Goal: Information Seeking & Learning: Learn about a topic

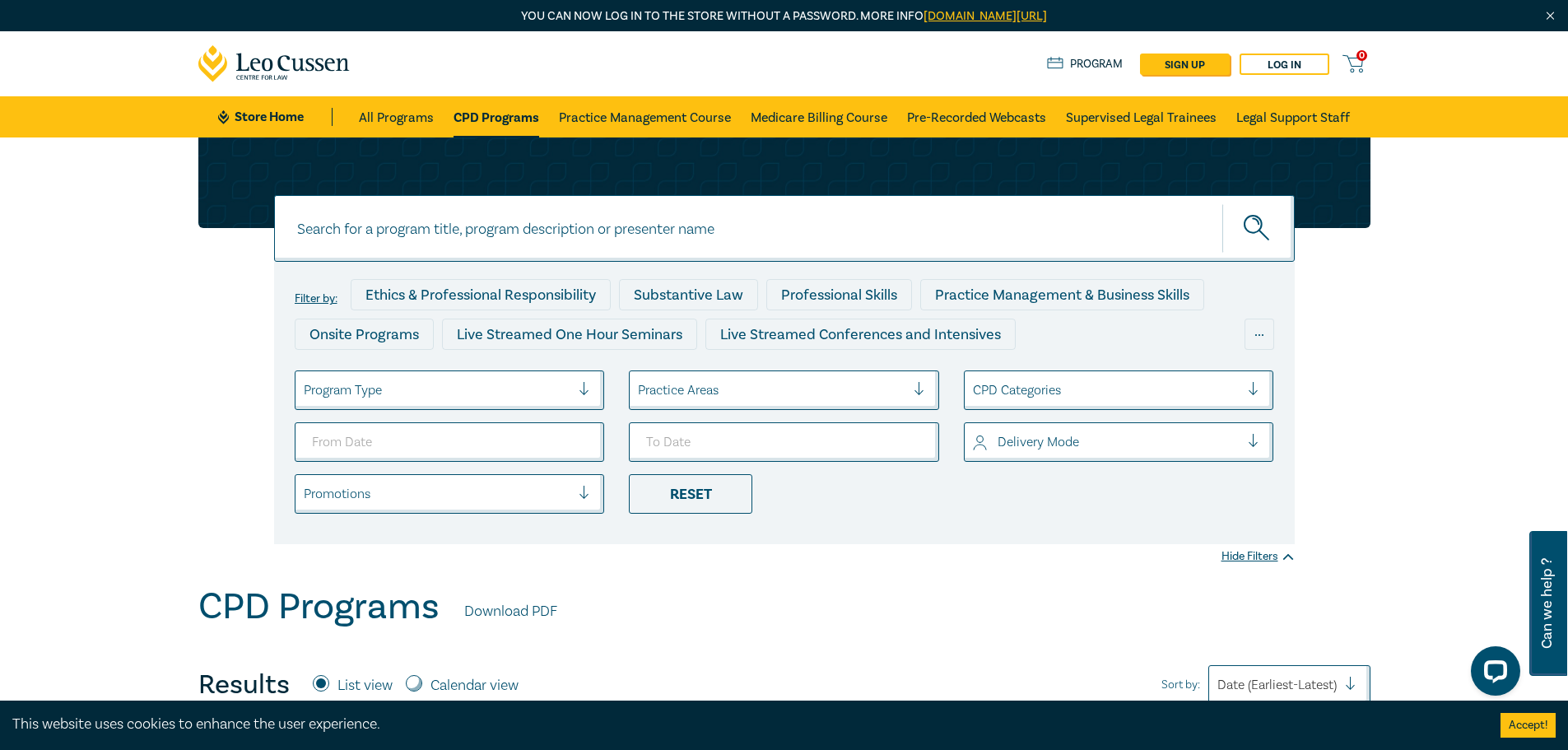
click at [426, 221] on input at bounding box center [784, 229] width 1020 height 67
click at [1222, 204] on button "submit" at bounding box center [1258, 229] width 73 height 50
click at [1257, 219] on circle "submit" at bounding box center [1253, 224] width 18 height 18
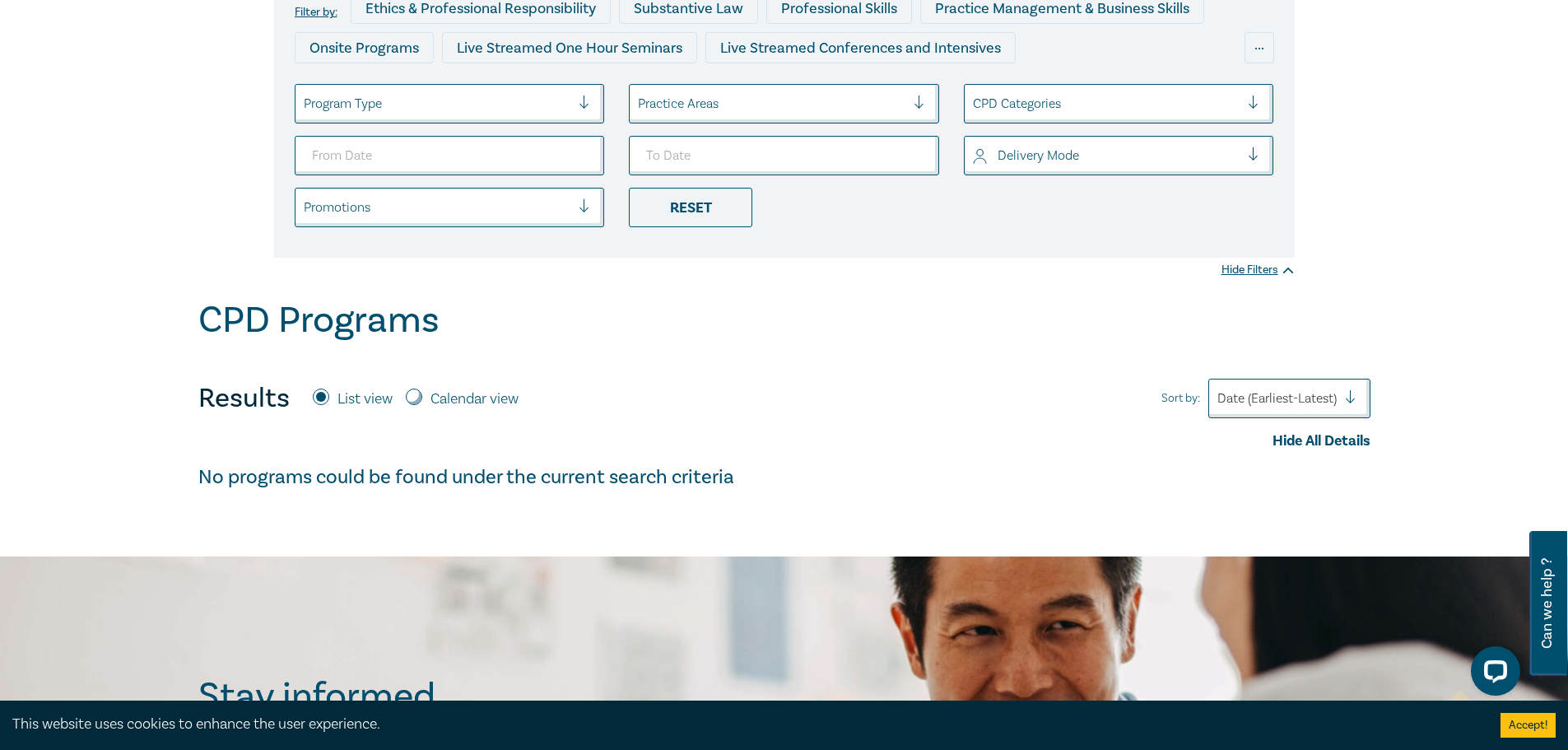
scroll to position [83, 0]
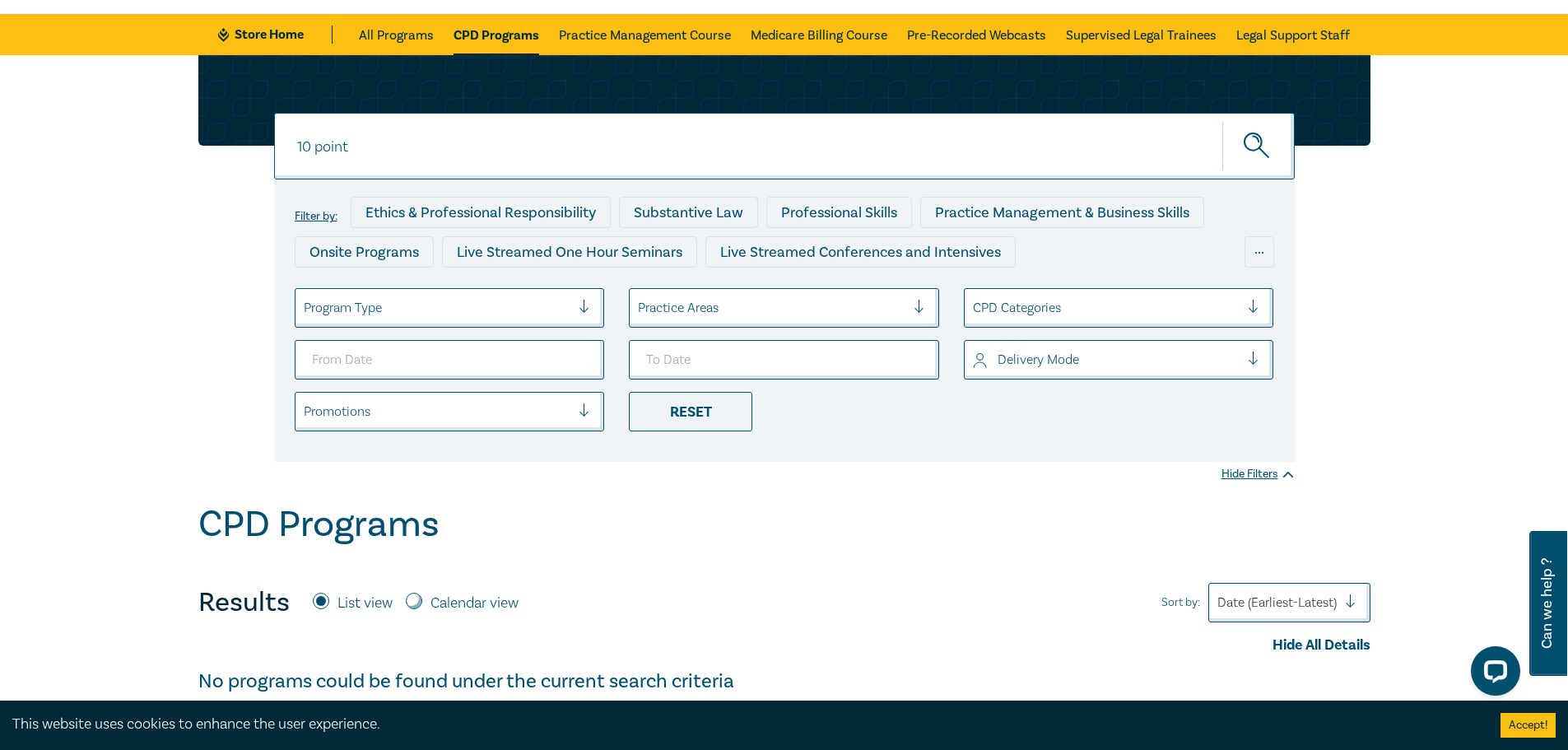
drag, startPoint x: 355, startPoint y: 154, endPoint x: 310, endPoint y: 149, distance: 45.3
click at [310, 149] on input "10 point" at bounding box center [784, 146] width 1020 height 67
type input "10"
click at [1222, 121] on button "submit" at bounding box center [1258, 146] width 73 height 50
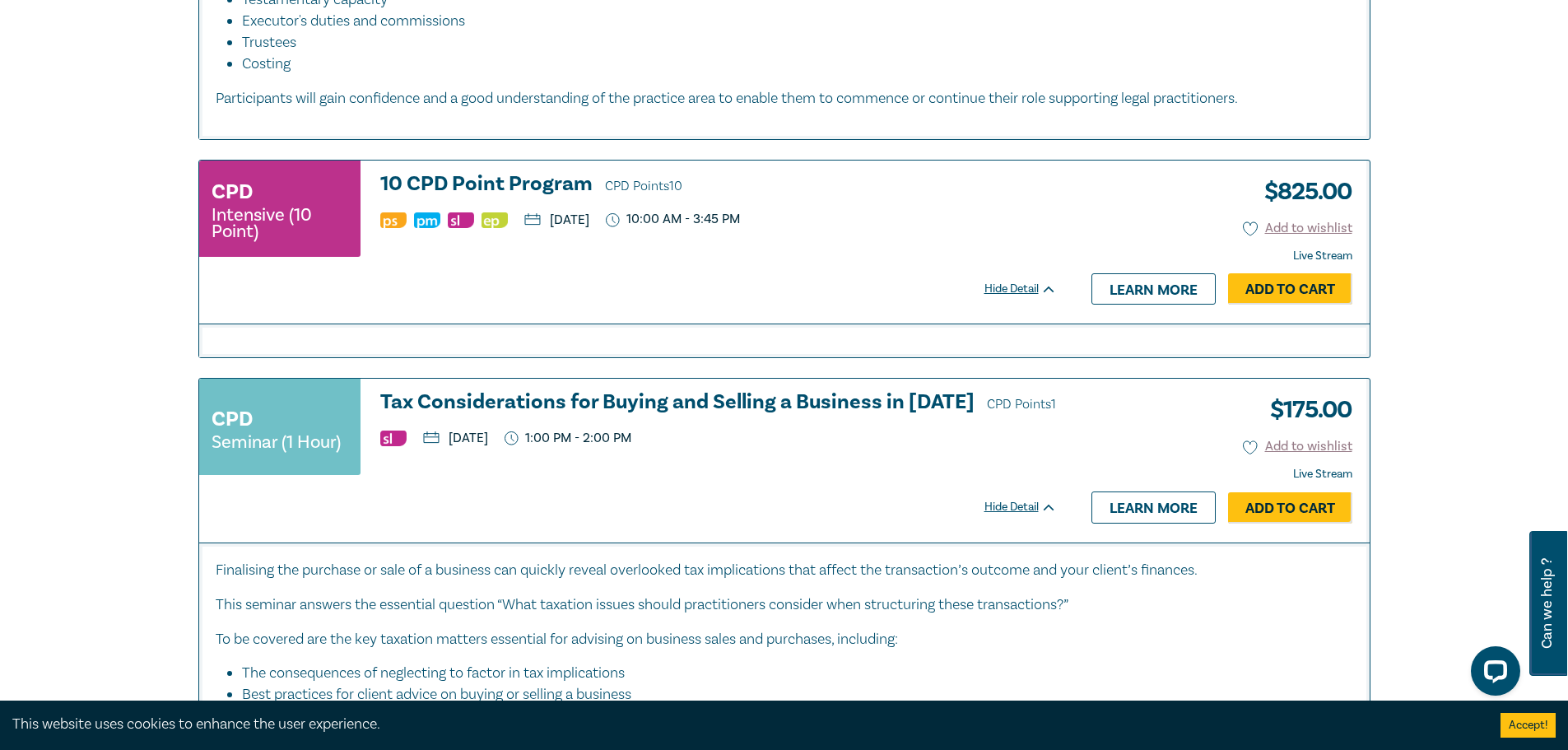
click at [494, 177] on h3 "10 CPD Point Program CPD Points 10" at bounding box center [718, 185] width 676 height 25
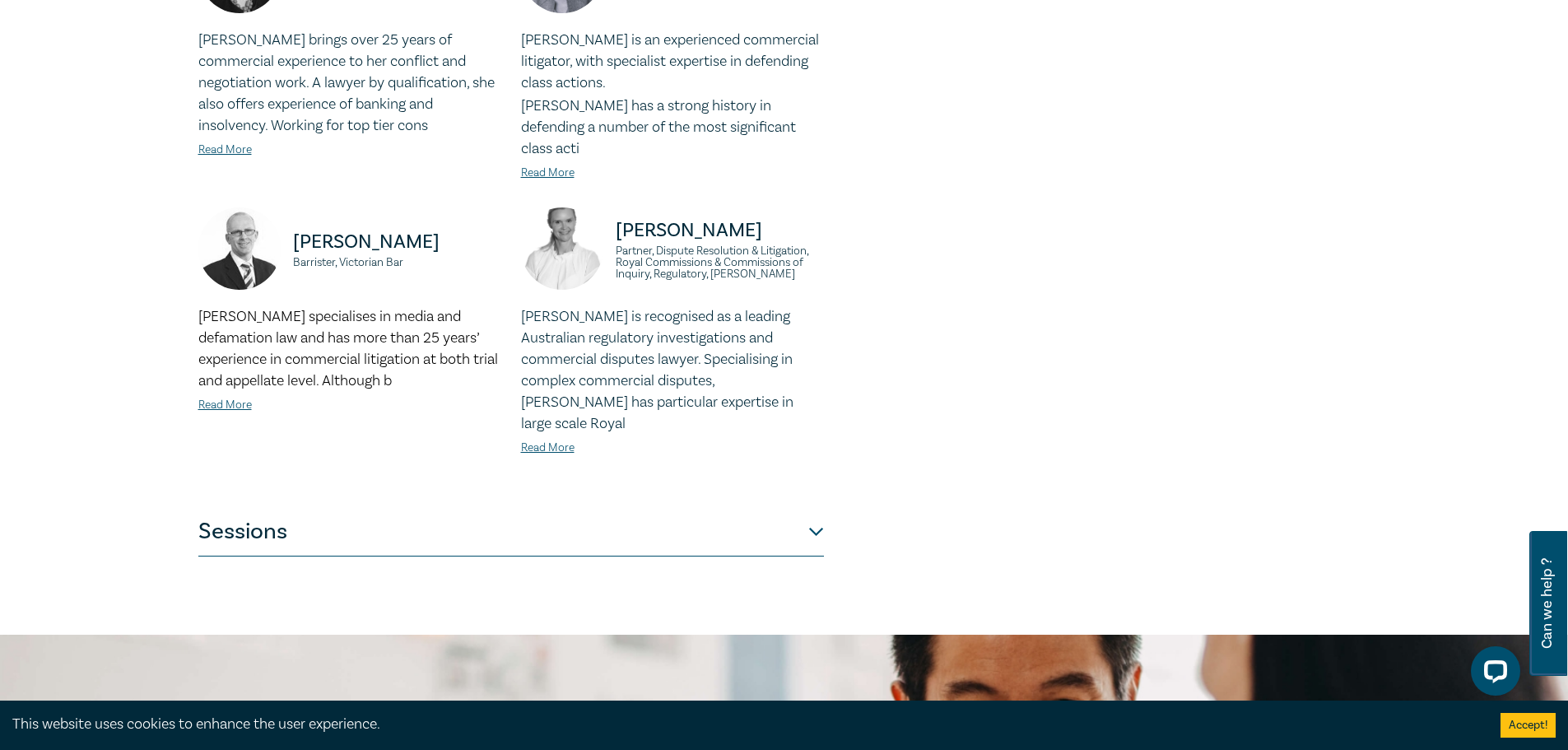
scroll to position [1647, 0]
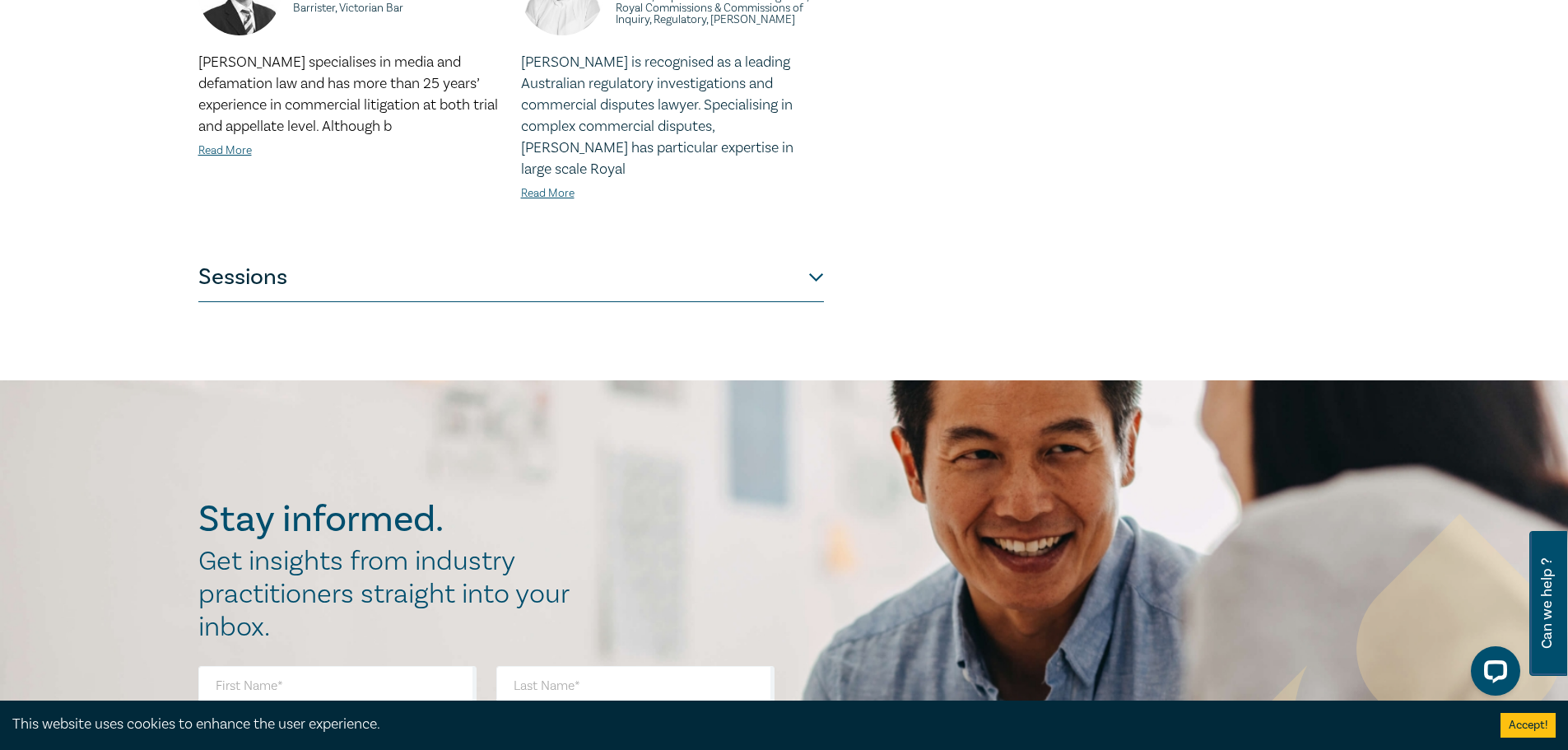
click at [357, 253] on button "Sessions" at bounding box center [511, 277] width 626 height 49
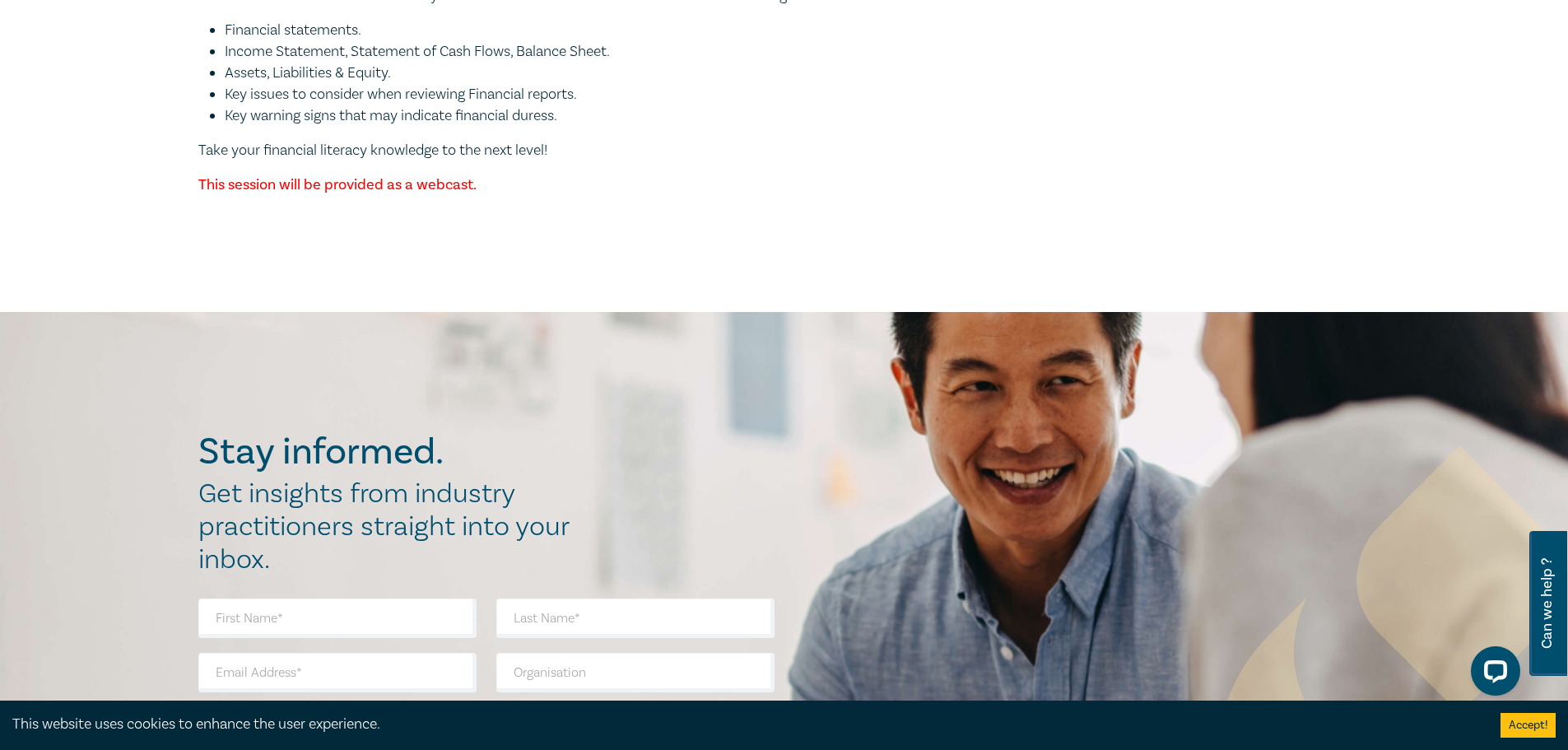
scroll to position [5734, 0]
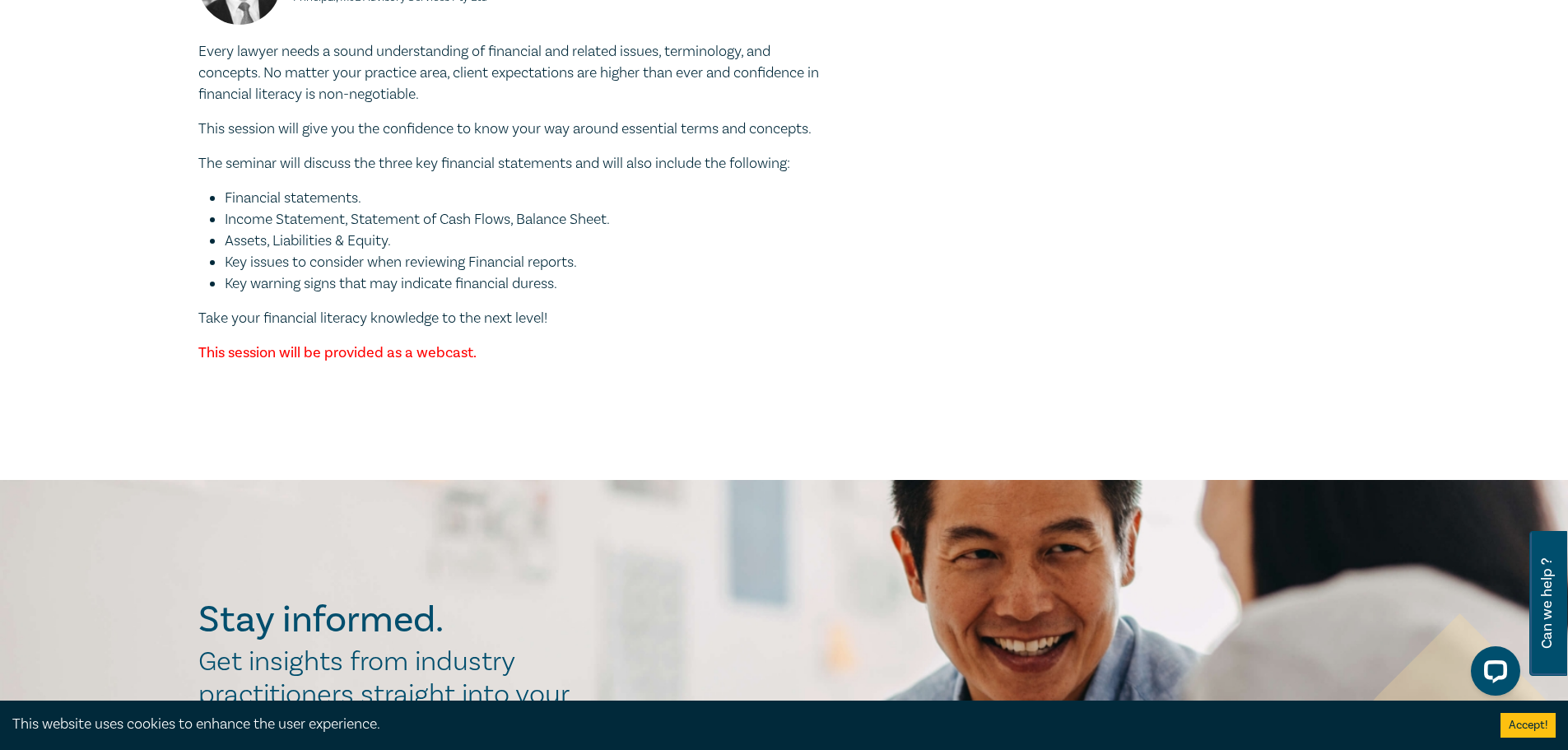
drag, startPoint x: 454, startPoint y: 452, endPoint x: 482, endPoint y: 472, distance: 34.4
click at [455, 295] on li "Key warning signs that may indicate financial duress." at bounding box center [525, 284] width 599 height 21
drag, startPoint x: 573, startPoint y: 496, endPoint x: 190, endPoint y: 68, distance: 574.3
copy div "Essential Financial Literacy for Lawyers Mark J. Laurie Principal, MJL Advisory…"
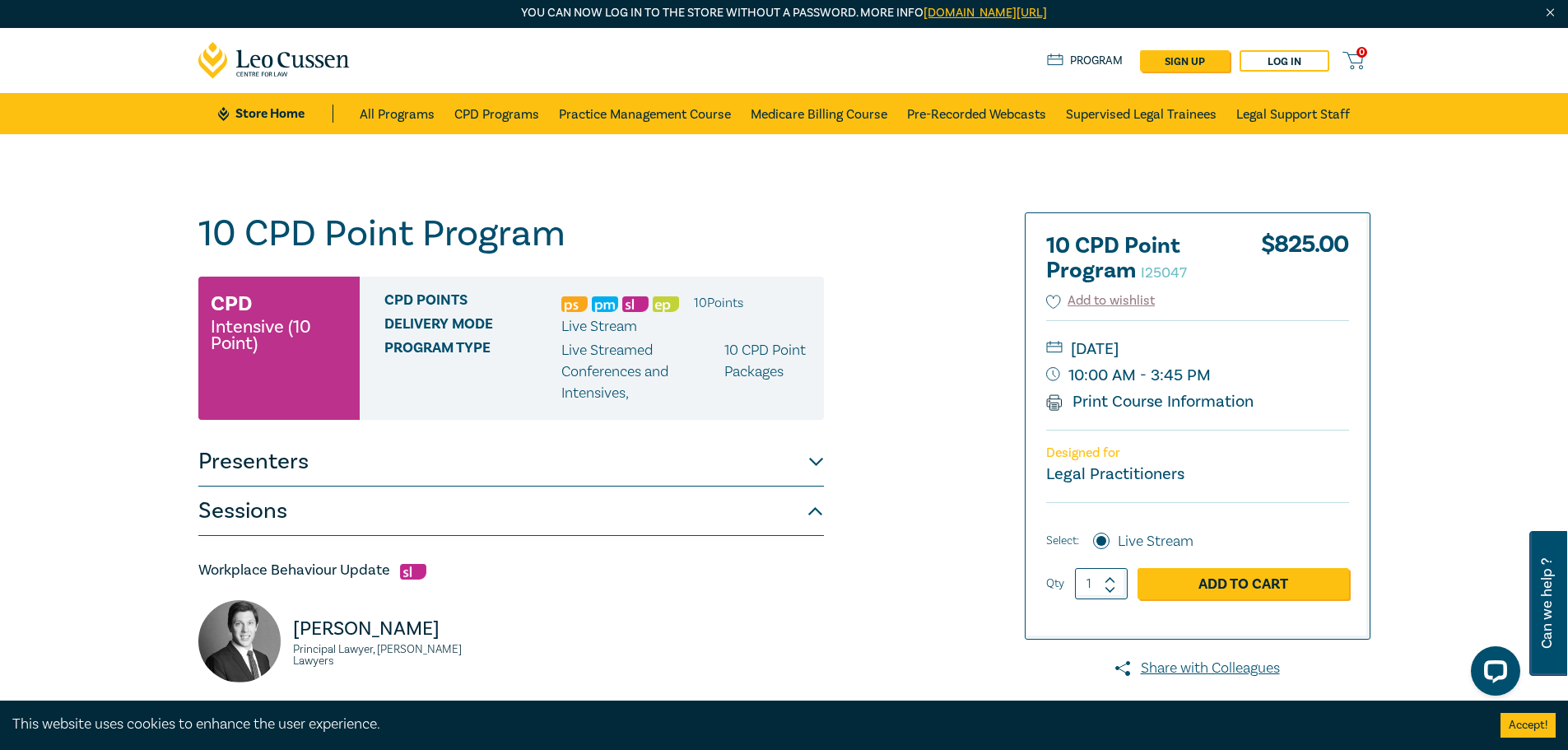
scroll to position [0, 0]
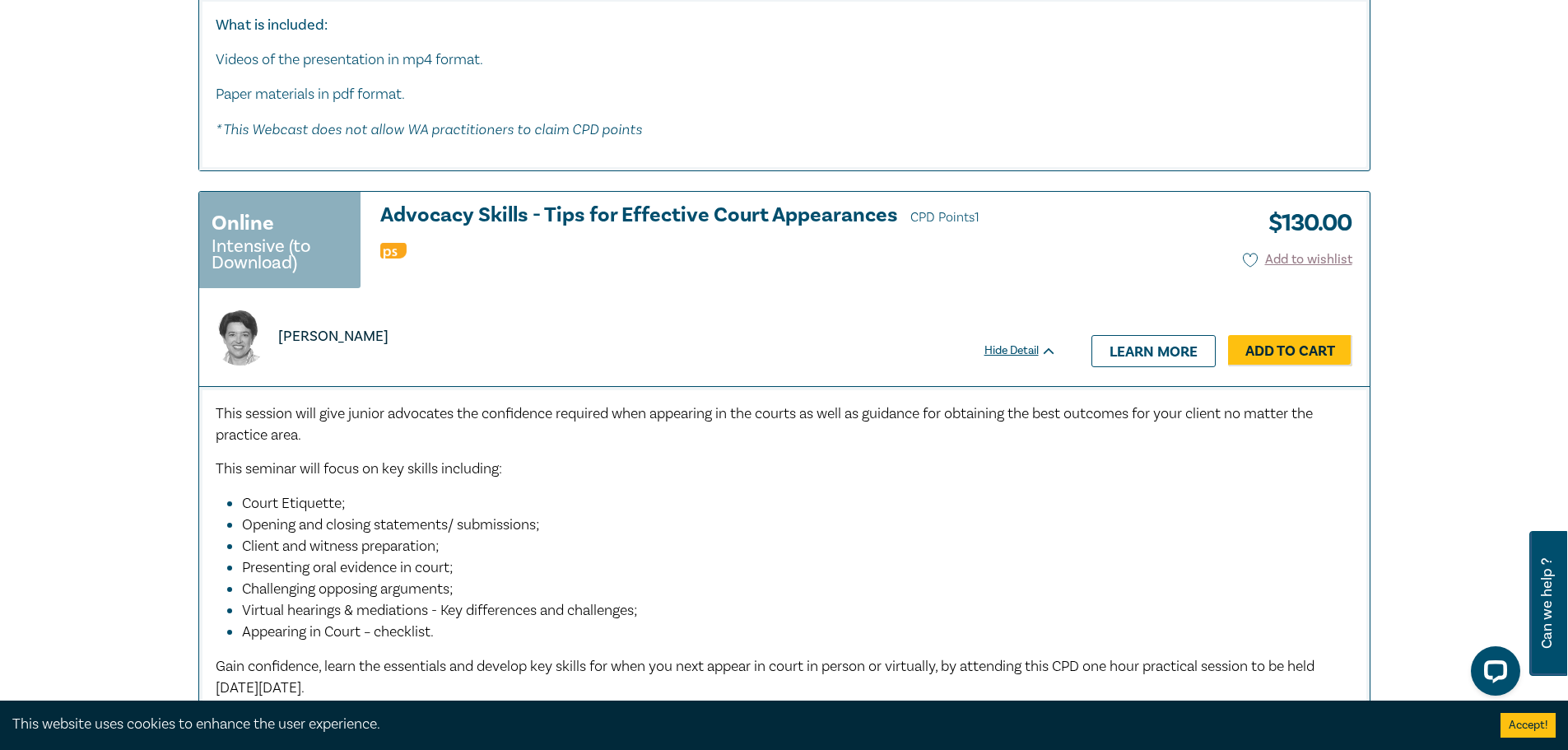
drag, startPoint x: 684, startPoint y: 244, endPoint x: 761, endPoint y: 225, distance: 79.3
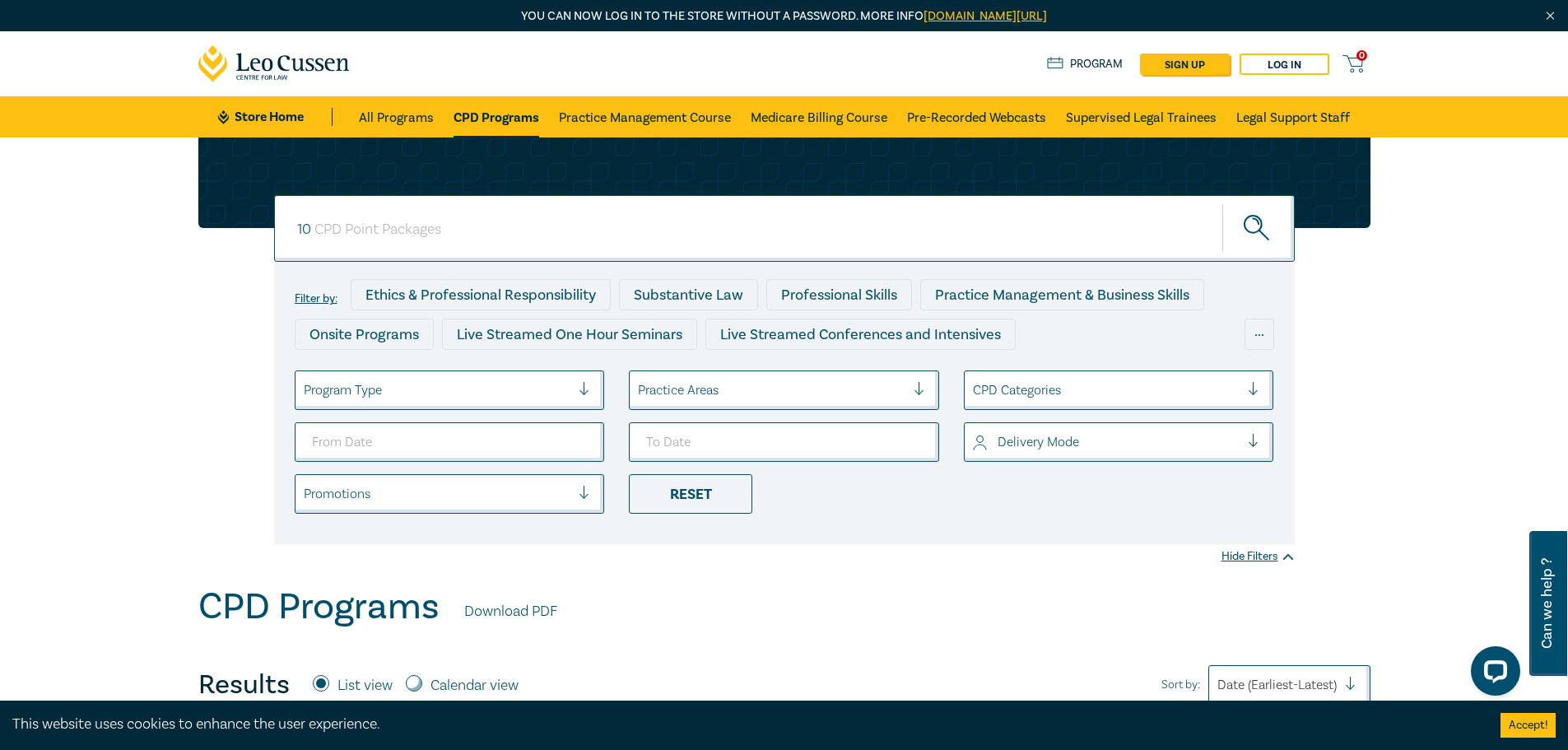
drag, startPoint x: 343, startPoint y: 228, endPoint x: 149, endPoint y: 236, distance: 194.2
click at [149, 236] on div "10 10 10 Filter by: Ethics & Professional Responsibility Substantive Law Profes…" at bounding box center [784, 361] width 1568 height 448
type input "court"
drag, startPoint x: 1251, startPoint y: 213, endPoint x: 1266, endPoint y: 254, distance: 43.7
click at [1252, 213] on button "submit" at bounding box center [1258, 229] width 73 height 50
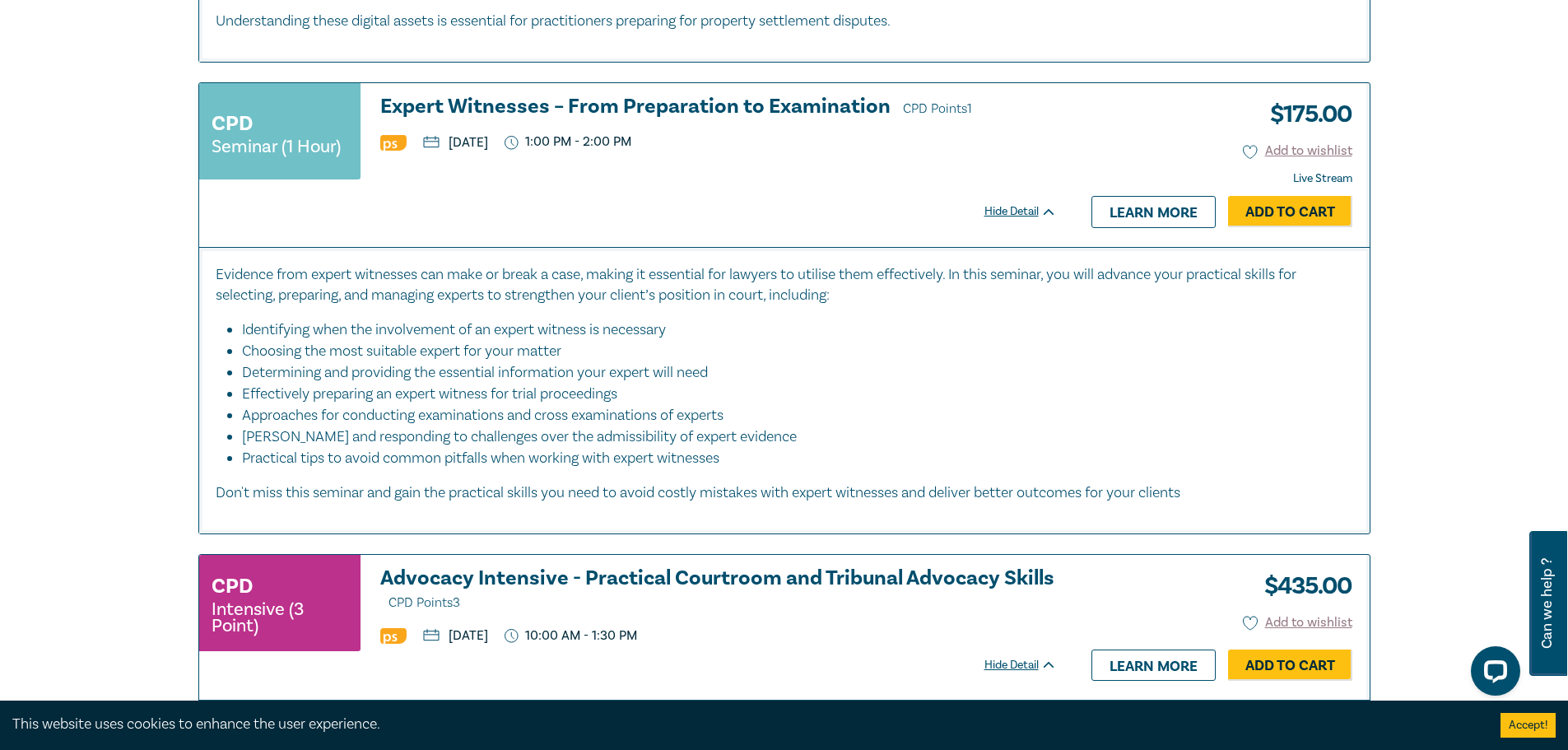
scroll to position [4118, 0]
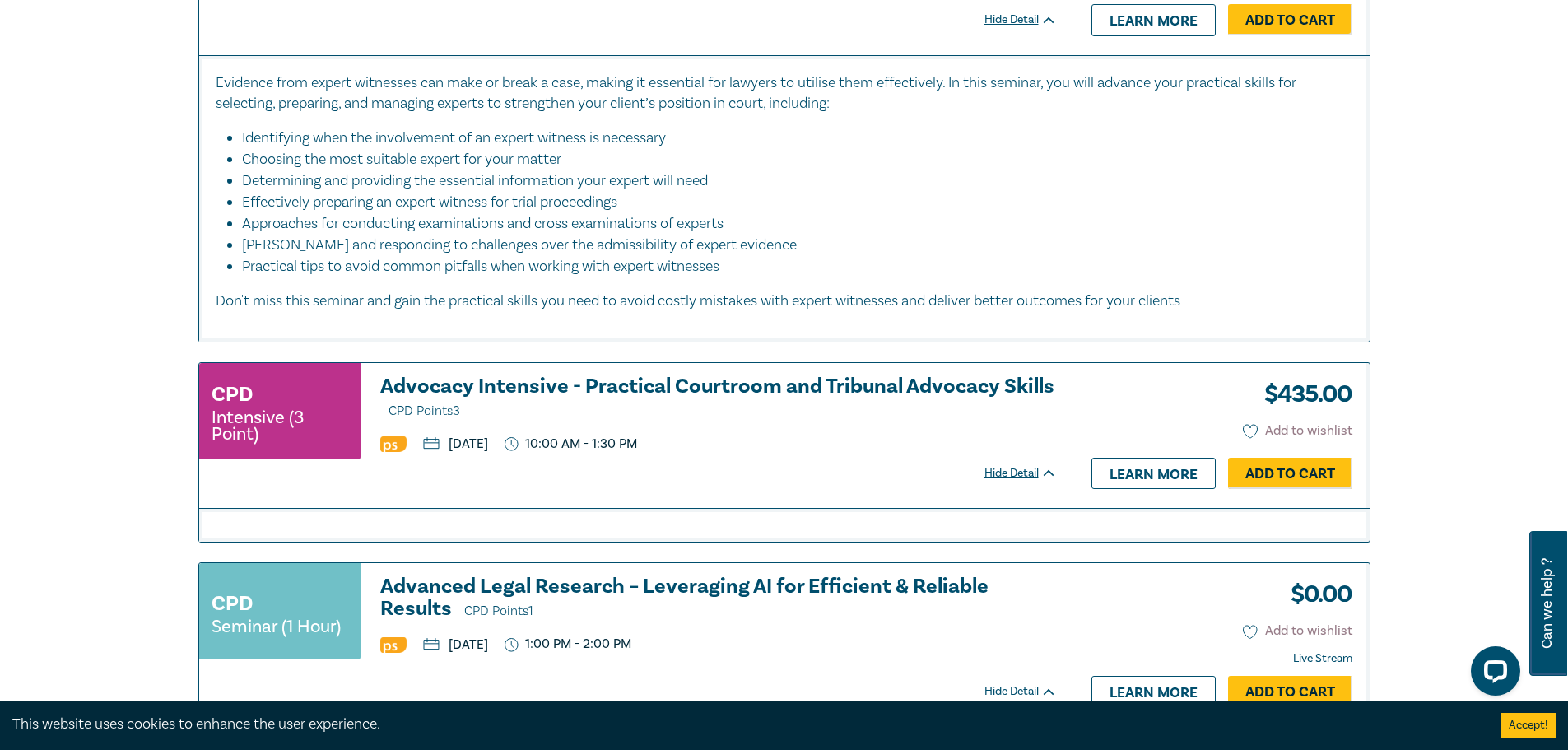
click at [698, 363] on div "CPD Intensive (3 Point) Advocacy Intensive - Practical Courtroom and Tribunal A…" at bounding box center [636, 435] width 874 height 145
click at [698, 376] on h3 "Advocacy Intensive - Practical Courtroom and Tribunal Advocacy Skills CPD Point…" at bounding box center [718, 399] width 676 height 47
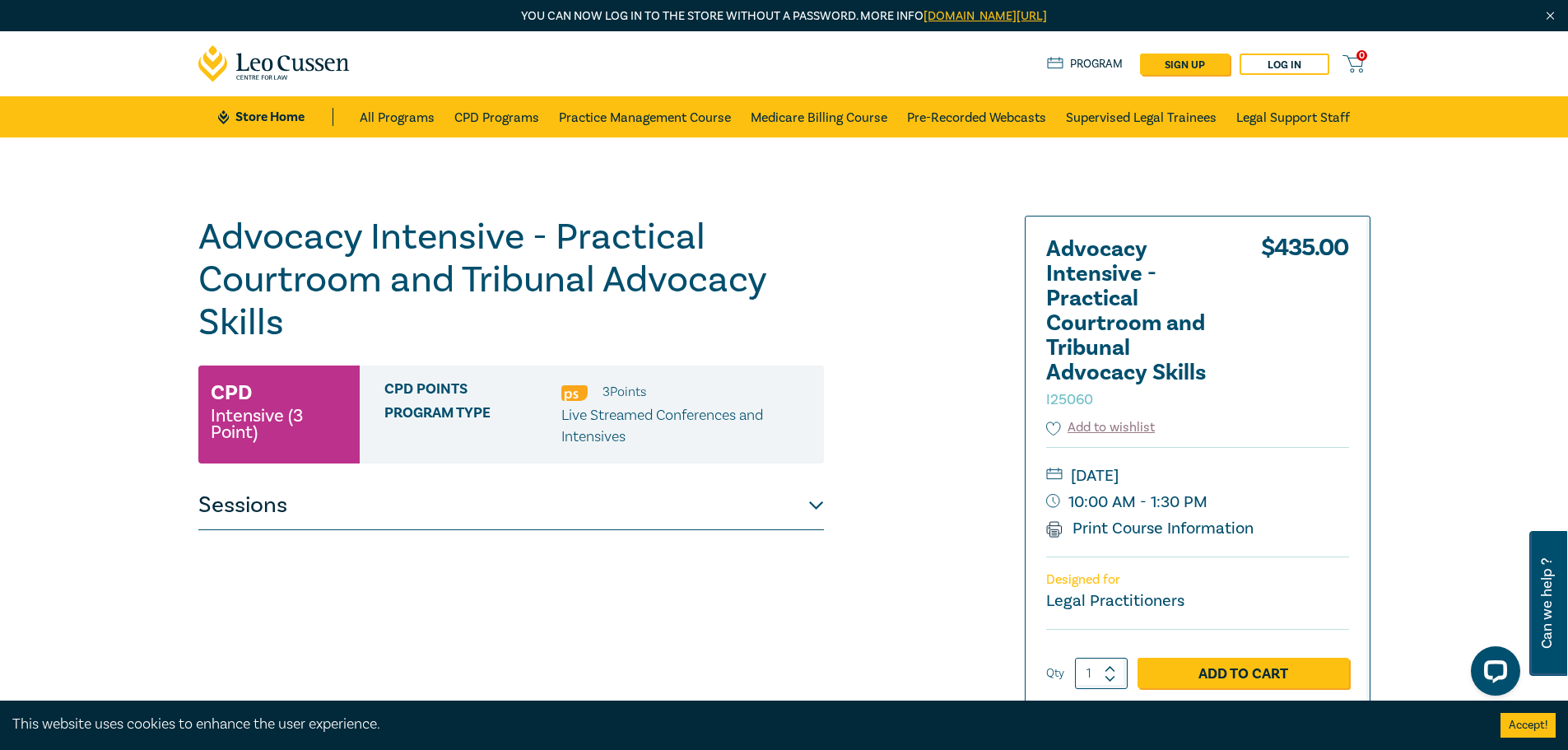
click at [577, 502] on button "Sessions" at bounding box center [511, 505] width 626 height 49
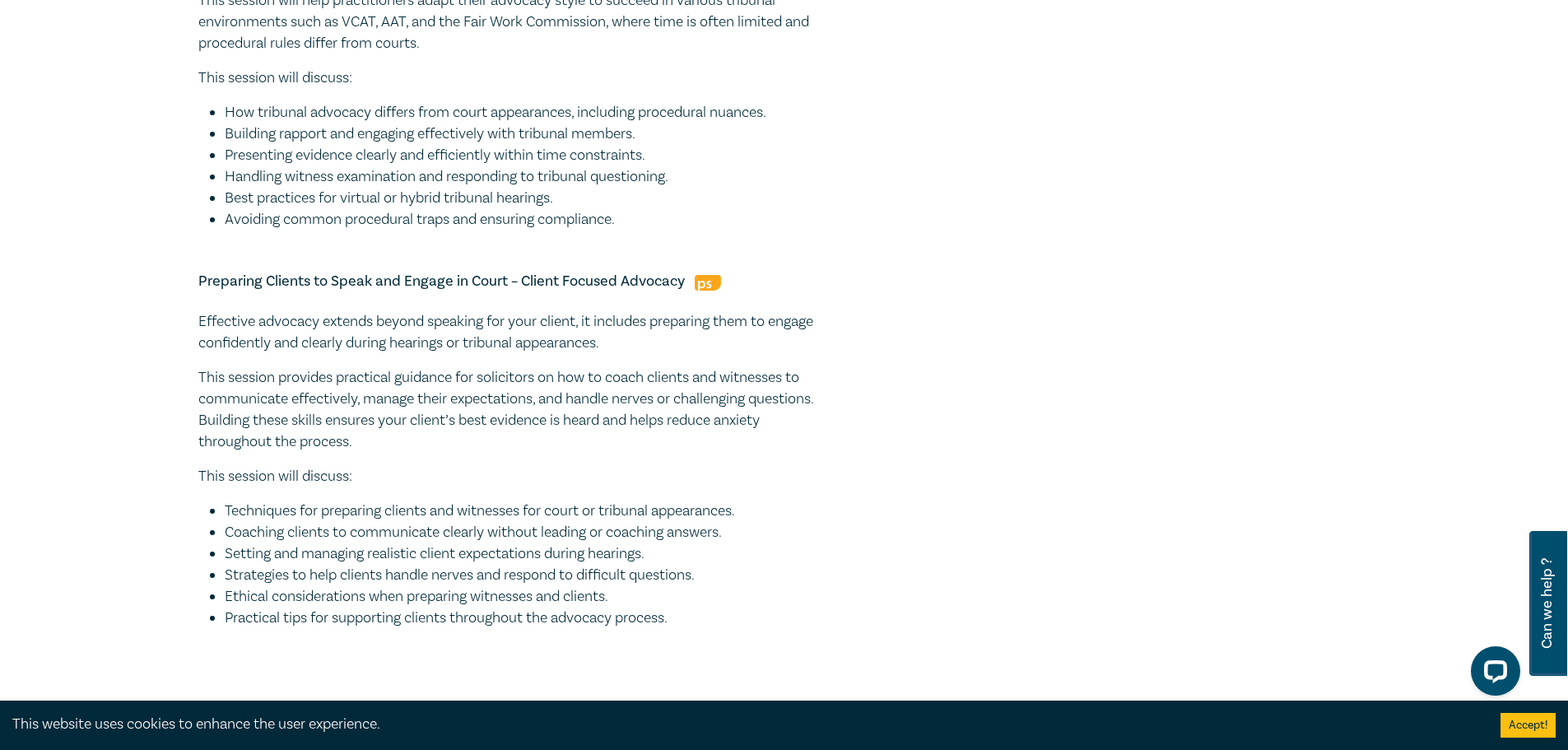
scroll to position [1153, 0]
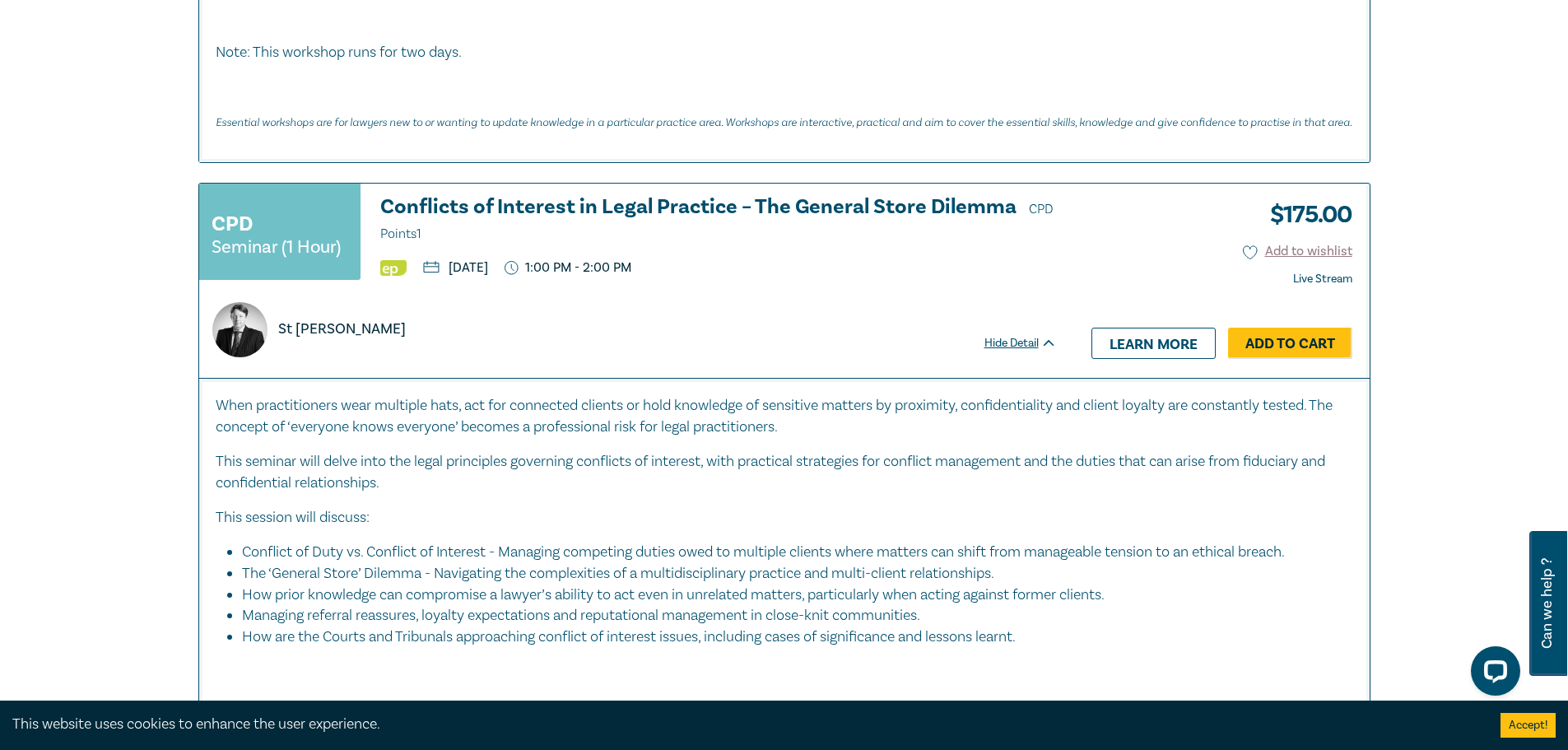
scroll to position [2409, 0]
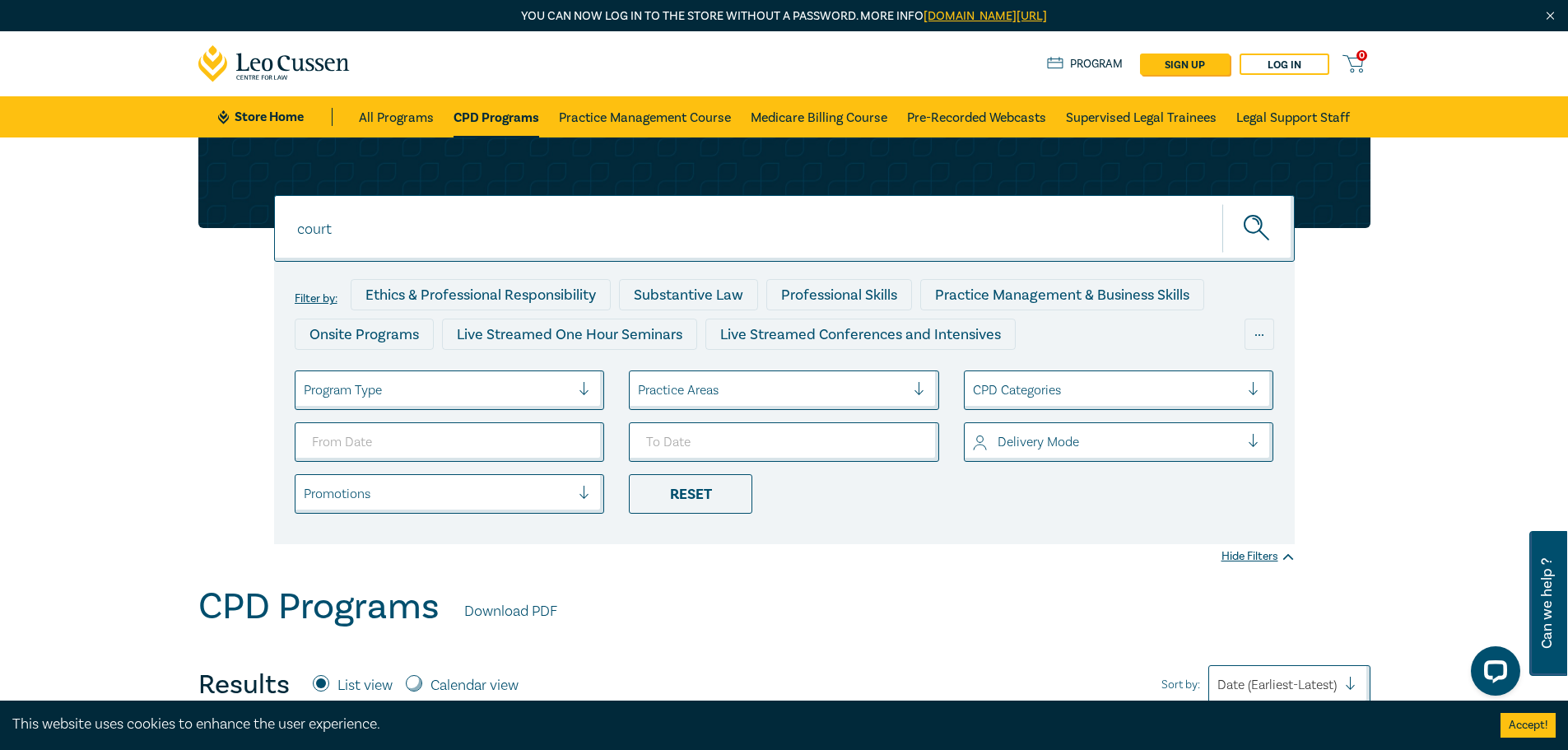
click at [389, 231] on input "court" at bounding box center [784, 229] width 1020 height 67
drag, startPoint x: 393, startPoint y: 231, endPoint x: 72, endPoint y: 209, distance: 321.8
click at [72, 209] on div "court court court Filter by: Ethics & Professional Responsibility Substantive L…" at bounding box center [784, 361] width 1568 height 448
click at [1222, 204] on button "submit" at bounding box center [1258, 229] width 73 height 50
type input "advocacy"
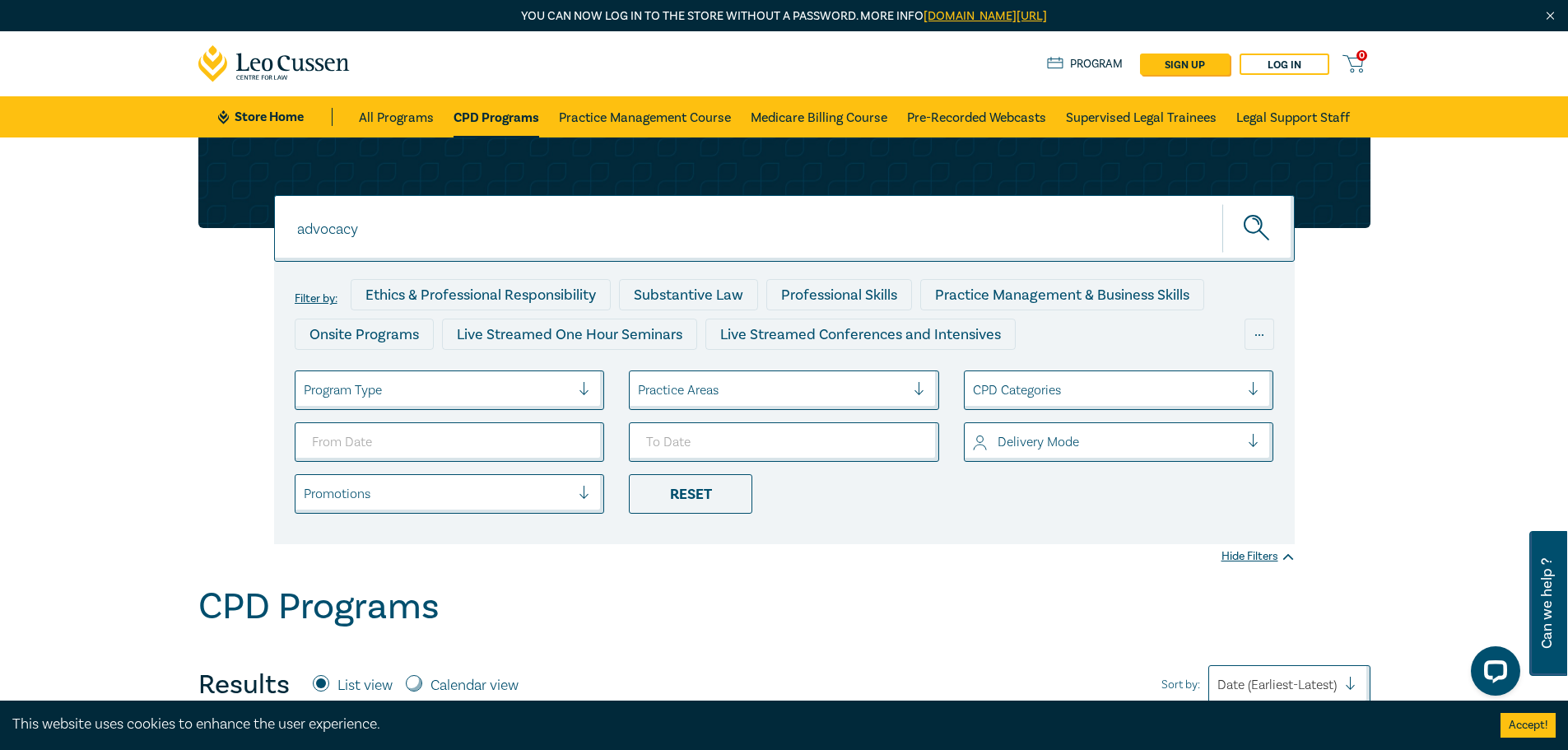
click at [1222, 204] on button "submit" at bounding box center [1258, 229] width 73 height 50
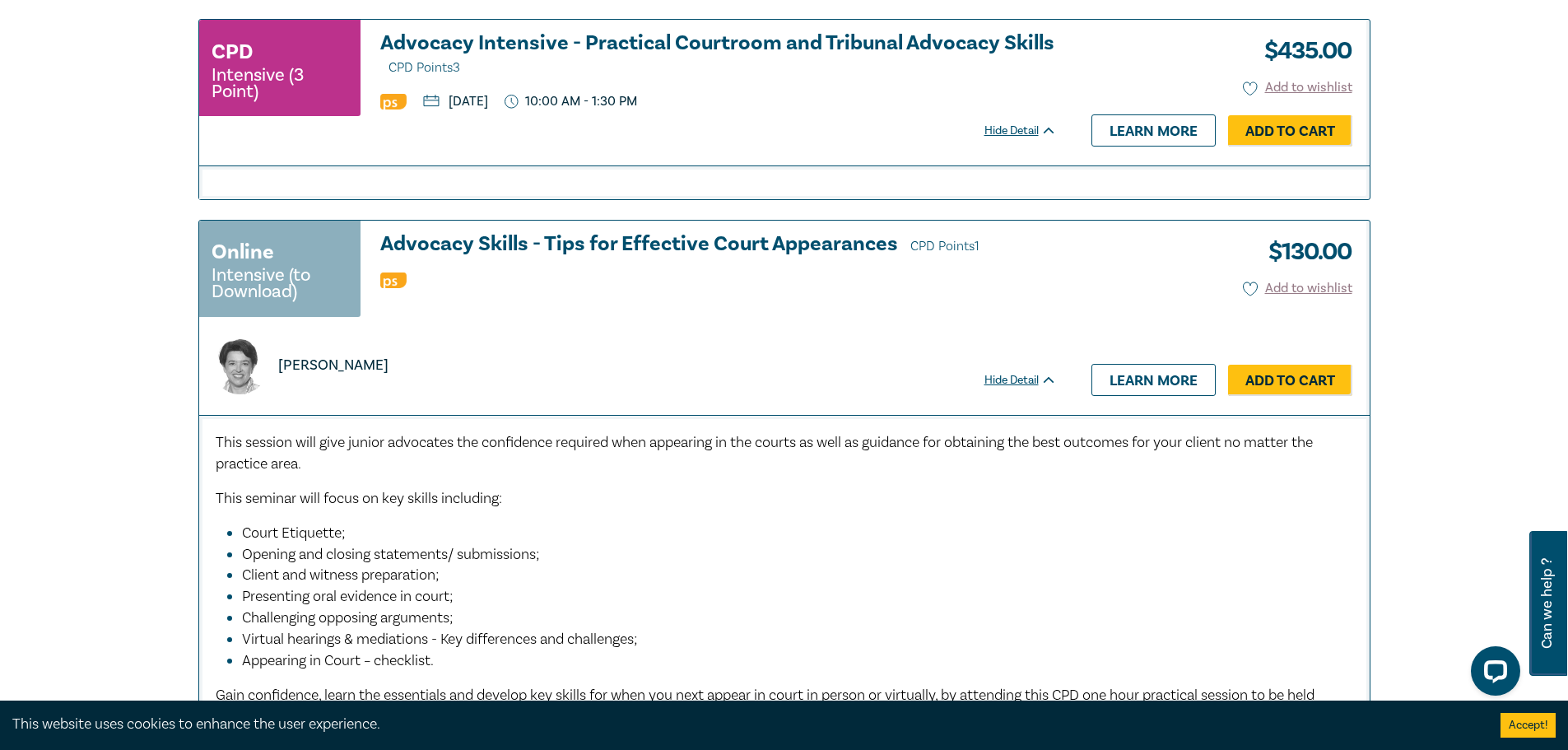
scroll to position [1862, 0]
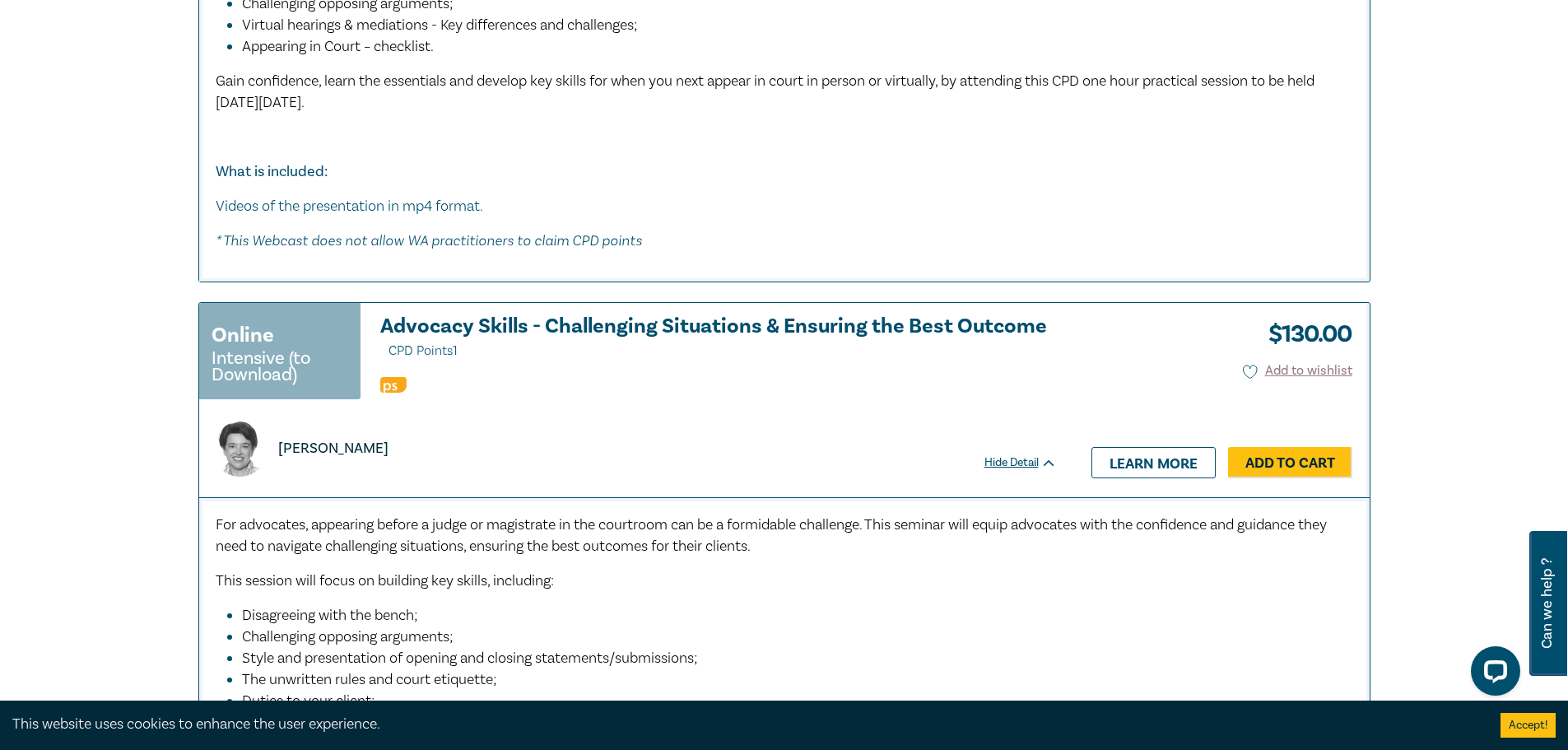
click at [742, 324] on h3 "Advocacy Skills - Challenging Situations & Ensuring the Best Outcome CPD Points…" at bounding box center [718, 339] width 676 height 47
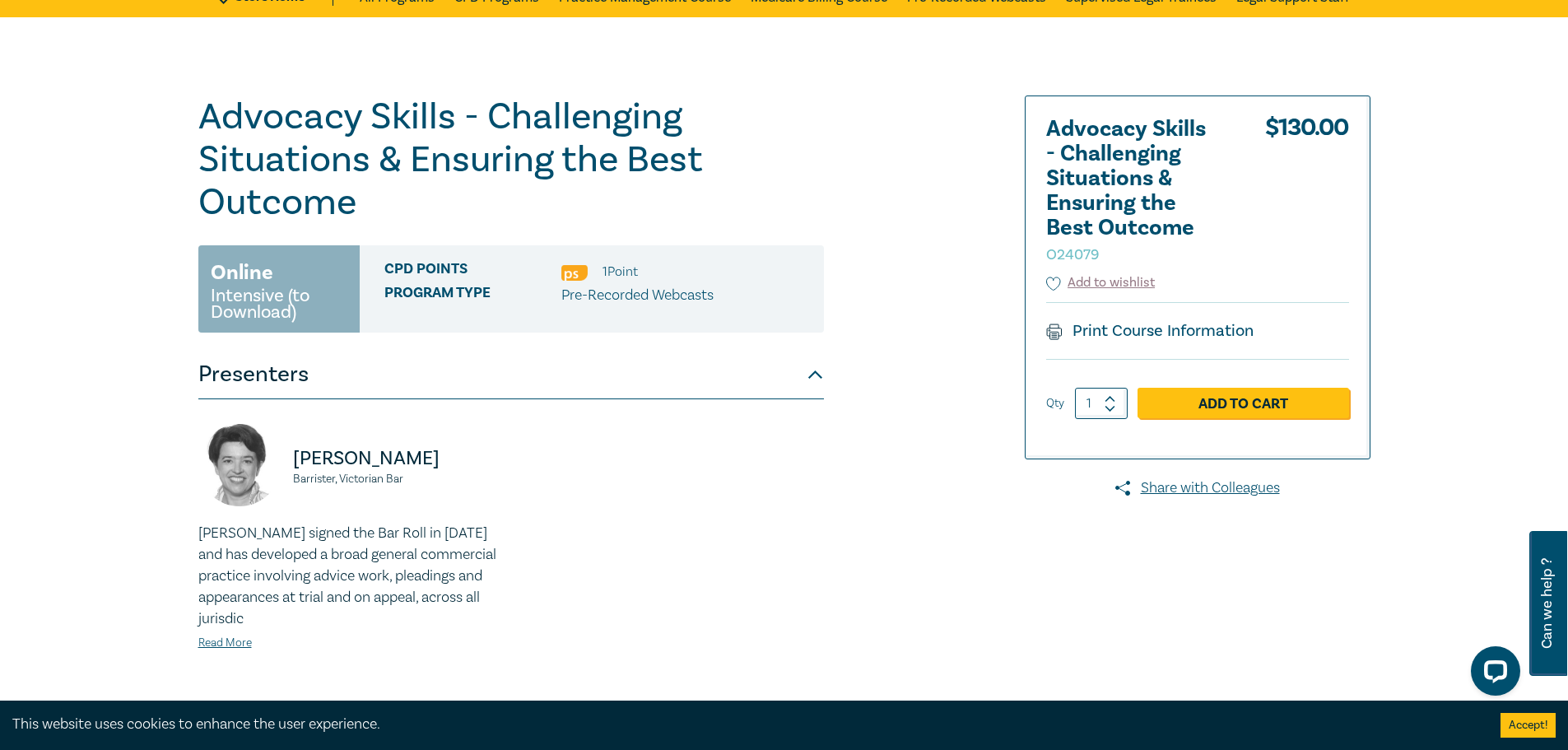
scroll to position [329, 0]
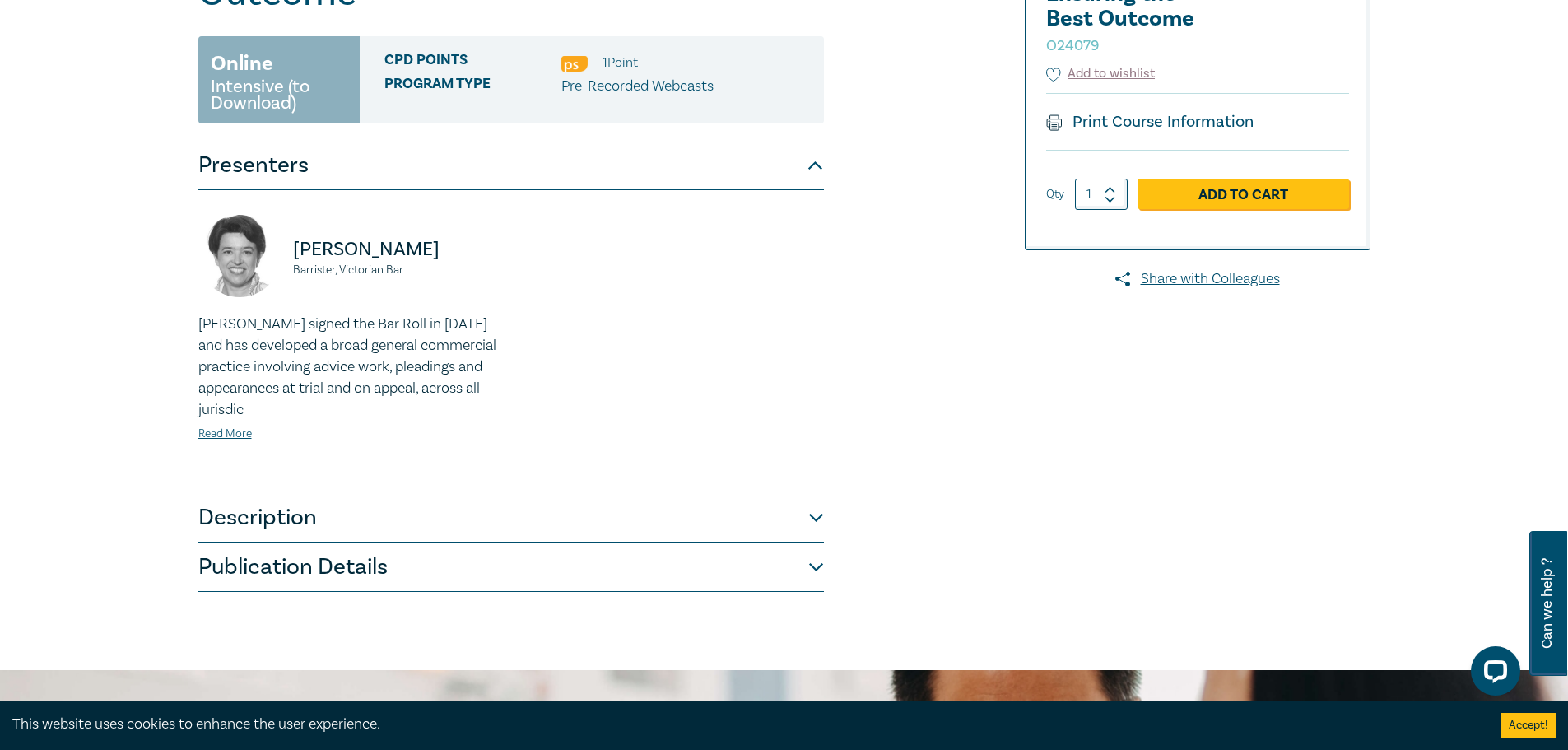
click at [470, 529] on button "Description" at bounding box center [511, 517] width 626 height 49
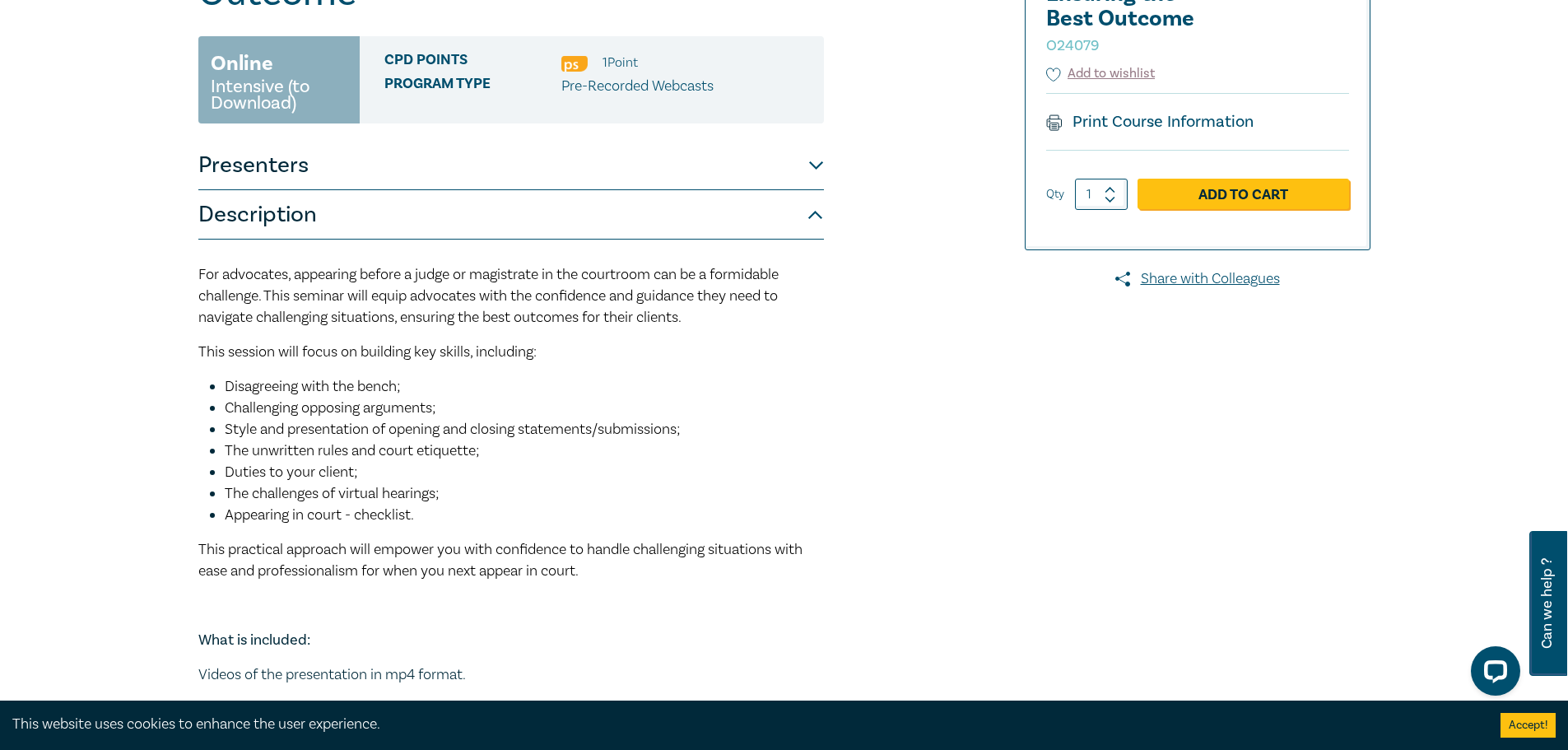
click at [537, 519] on li "Appearing in court - checklist." at bounding box center [525, 516] width 599 height 21
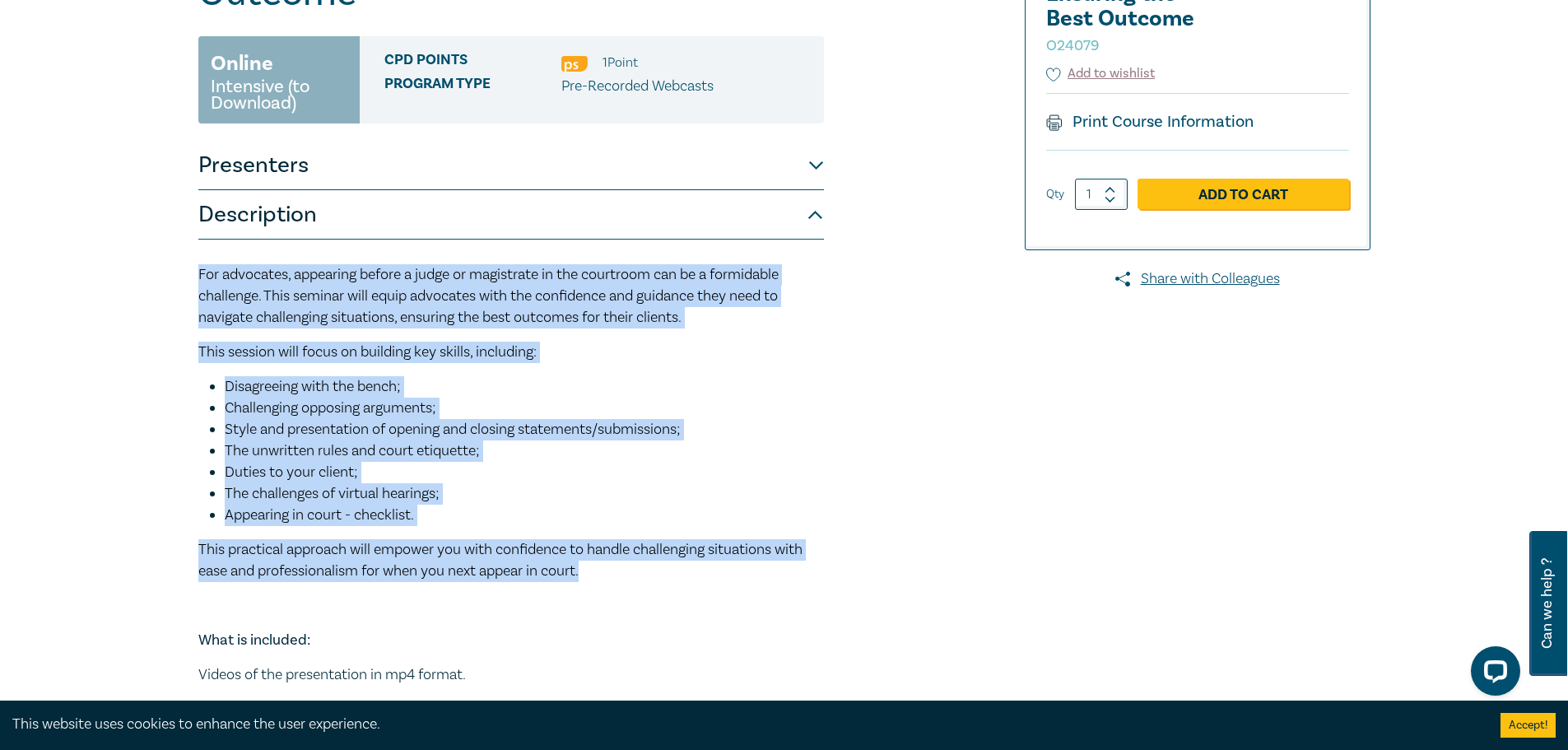
drag, startPoint x: 614, startPoint y: 573, endPoint x: 182, endPoint y: 258, distance: 534.6
click at [182, 258] on div "Advocacy Skills - Challenging Situations & Ensuring the Best Outcome O24079 Onl…" at bounding box center [784, 365] width 1568 height 1114
copy div "For advocates, appearing before a judge or magistrate in the courtroom can be a…"
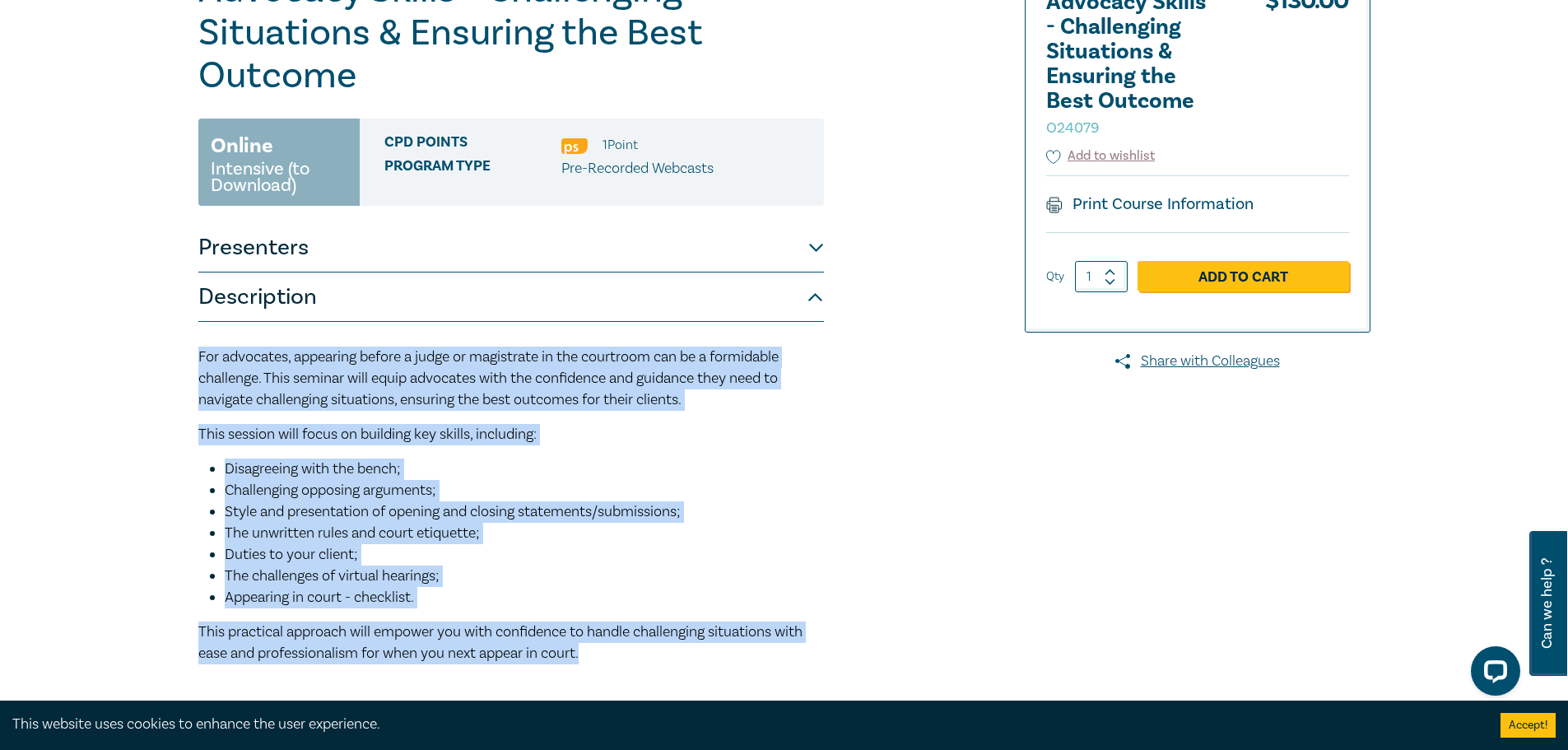
scroll to position [0, 0]
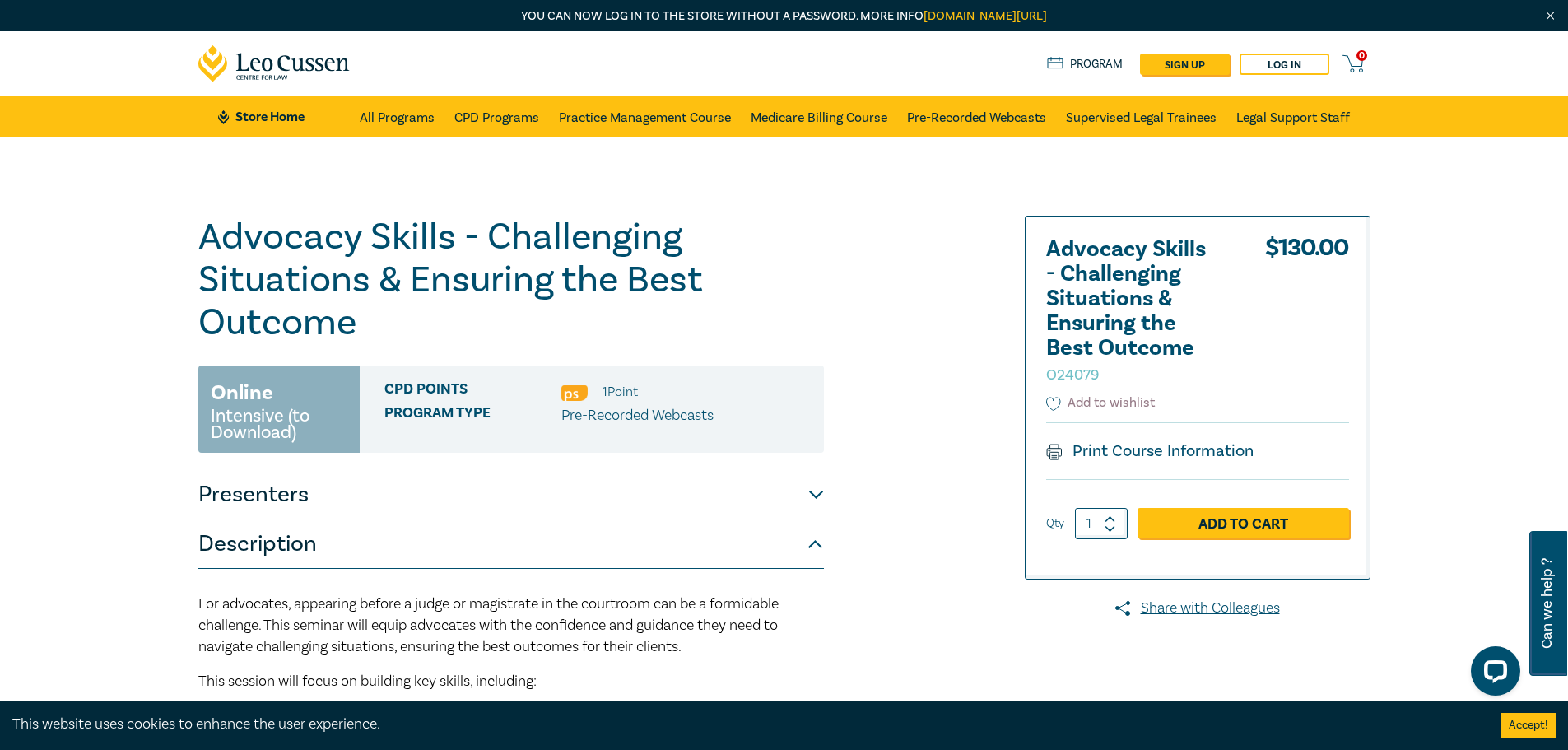
click at [501, 370] on div "CPD Points 1 Point Program type Pre-Recorded Webcasts" at bounding box center [591, 409] width 464 height 87
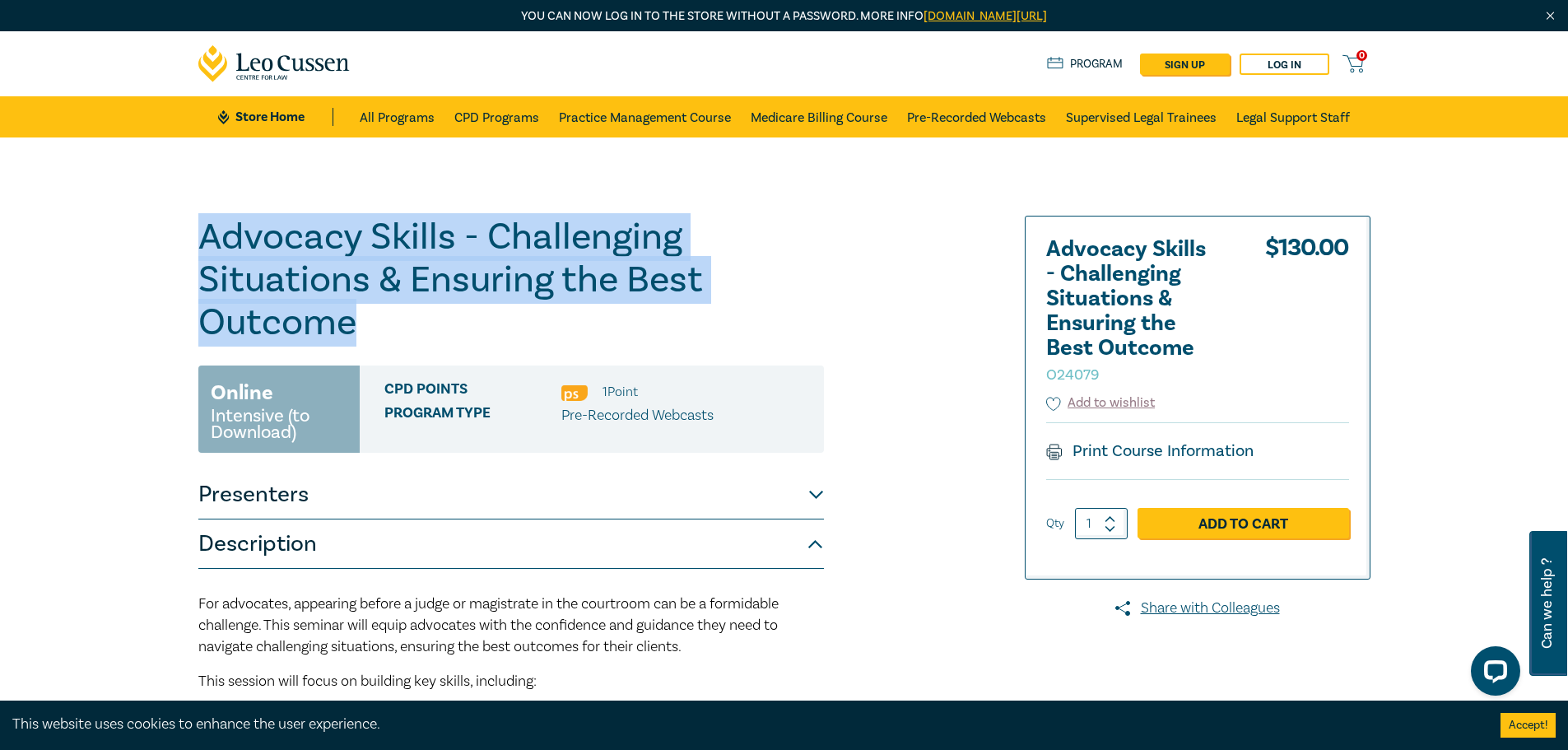
drag, startPoint x: 408, startPoint y: 310, endPoint x: 135, endPoint y: 235, distance: 283.1
click at [135, 235] on div "Advocacy Skills - Challenging Situations & Ensuring the Best Outcome O24079 Onl…" at bounding box center [784, 694] width 1568 height 1114
copy h1 "Advocacy Skills - Challenging Situations & Ensuring the Best Outcome"
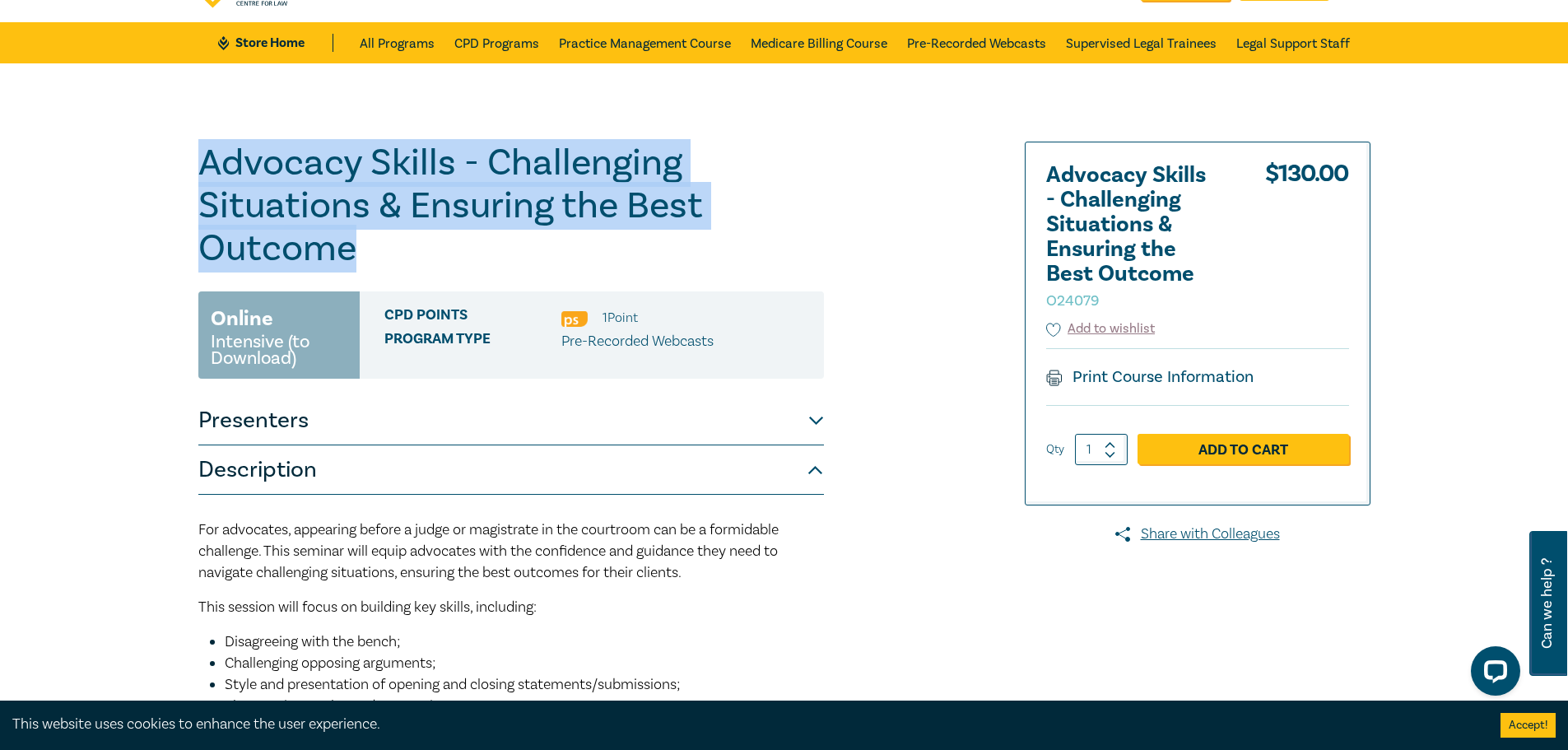
scroll to position [494, 0]
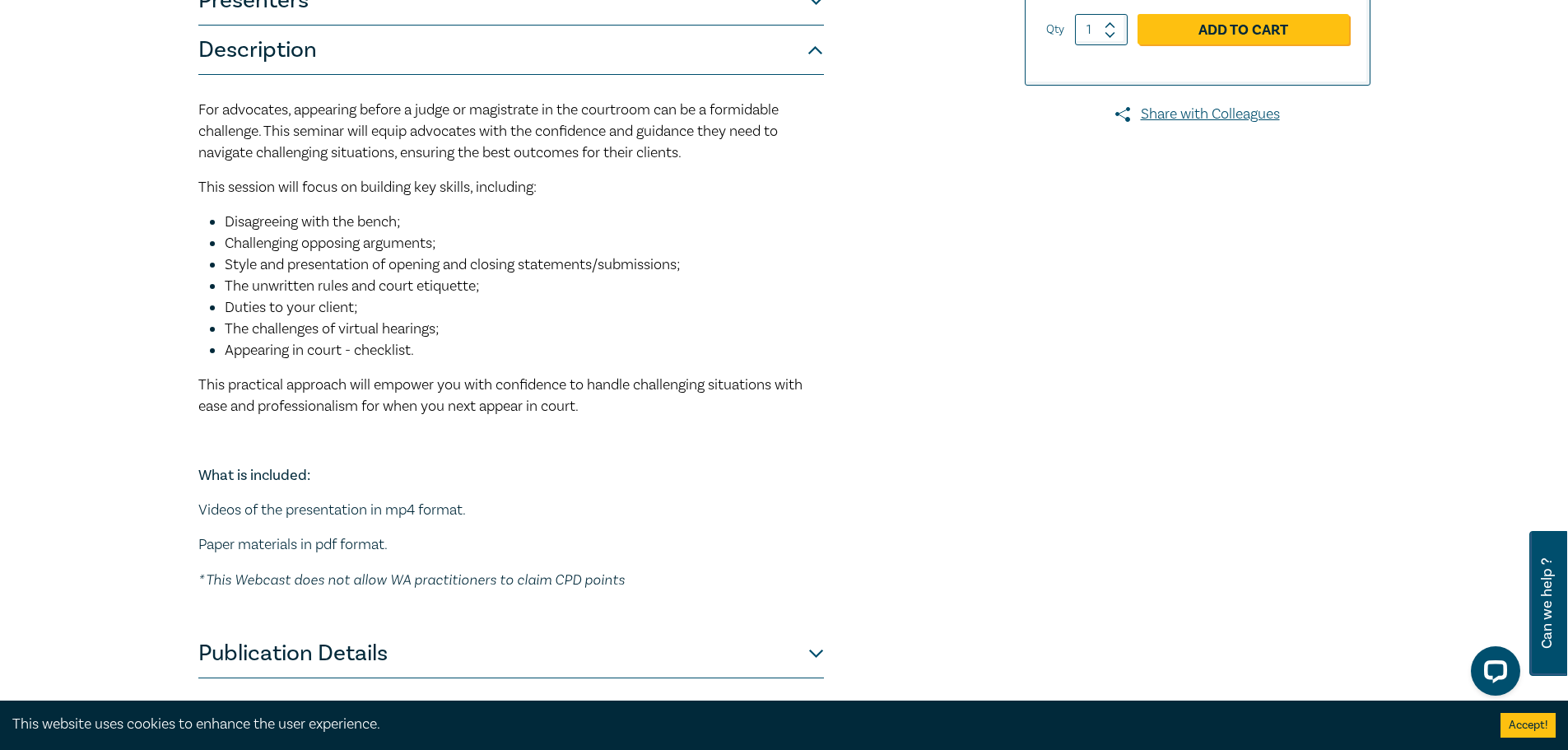
click at [512, 473] on p "﻿ What is included:" at bounding box center [511, 475] width 626 height 21
click at [585, 405] on span "This practical approach will empower you with confidence to handle challenging …" at bounding box center [500, 395] width 605 height 40
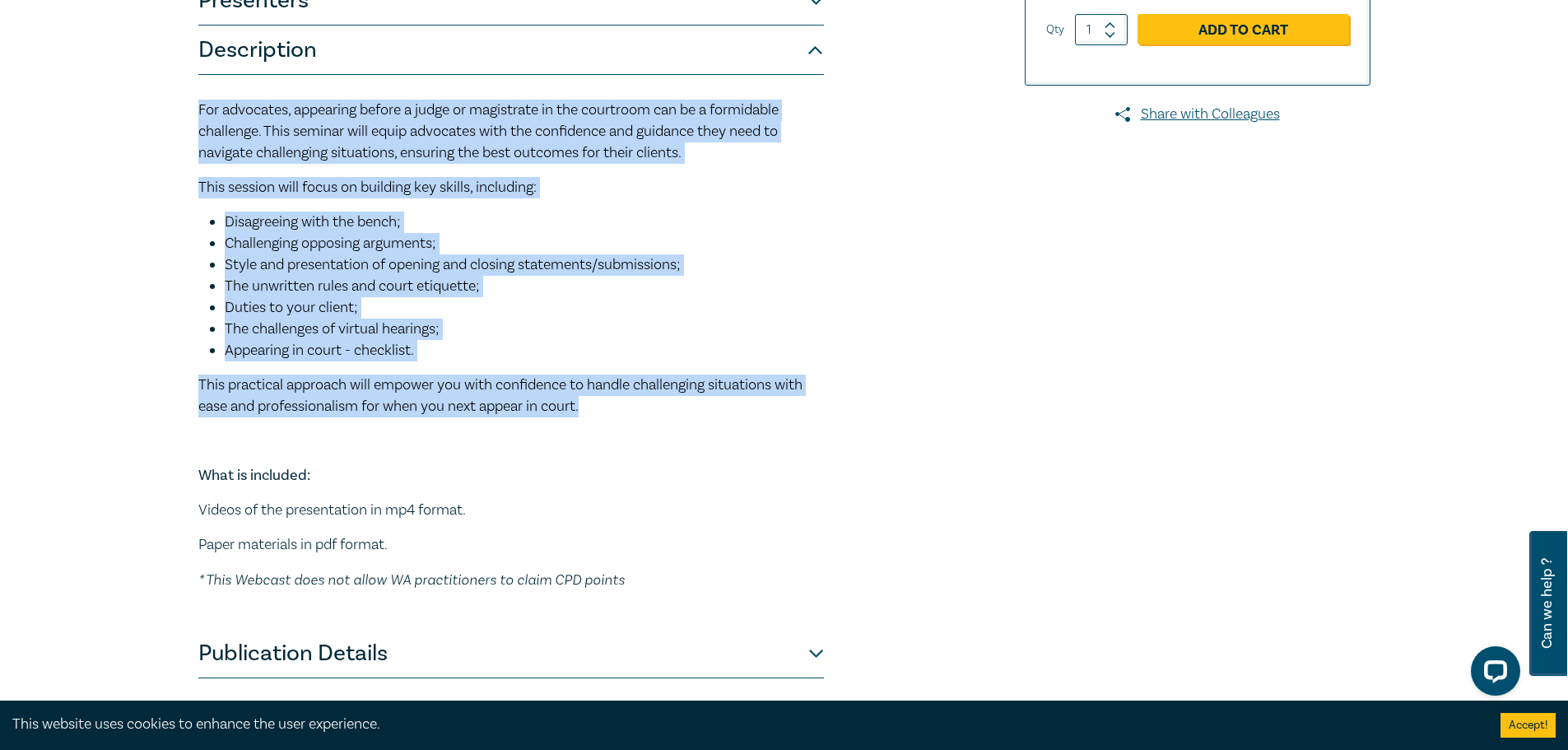
drag, startPoint x: 557, startPoint y: 390, endPoint x: 38, endPoint y: 109, distance: 590.2
click at [38, 109] on div "Advocacy Skills - Challenging Situations & Ensuring the Best Outcome O24079 Onl…" at bounding box center [784, 200] width 1568 height 1114
copy div "For advocates, appearing before a judge or magistrate in the courtroom can be a…"
